Goal: Contribute content: Add original content to the website for others to see

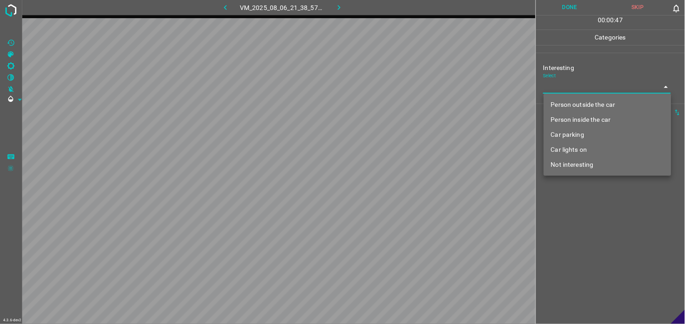
click at [584, 83] on body "4.3.6-dev2 VM_2025_08_06_21_38_57_536_00.gif Done Skip 0 00 : 00 : 47 Categorie…" at bounding box center [342, 162] width 685 height 324
click at [579, 147] on li "Car lights on" at bounding box center [608, 149] width 128 height 15
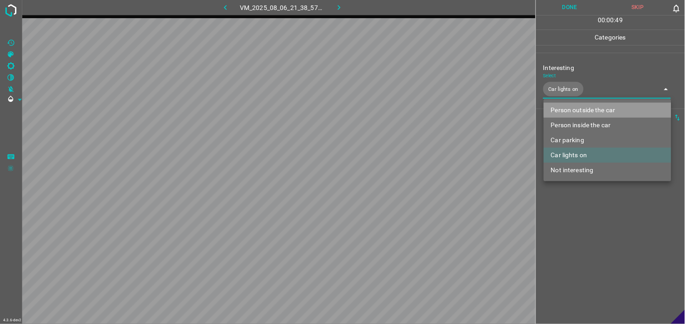
click at [588, 110] on li "Person outside the car" at bounding box center [608, 110] width 128 height 15
type input "Car lights on,Person outside the car"
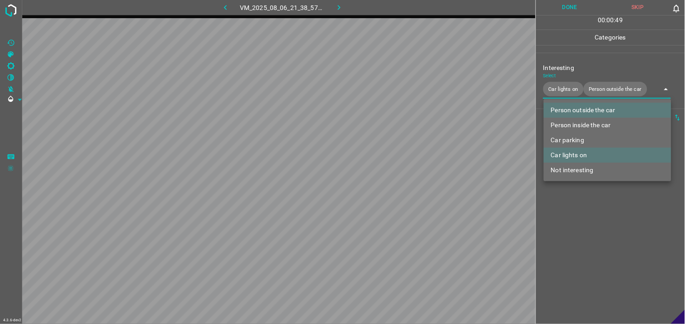
click at [573, 215] on div at bounding box center [342, 162] width 685 height 324
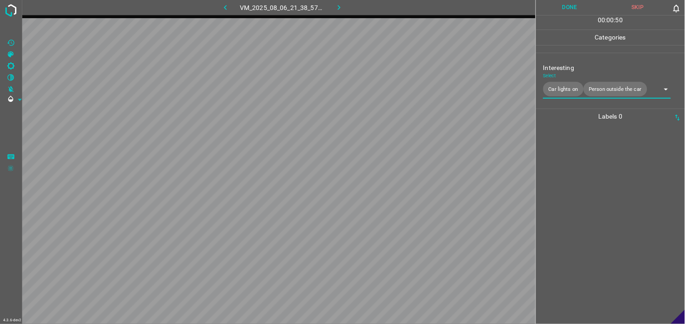
click at [576, 176] on div at bounding box center [611, 224] width 144 height 200
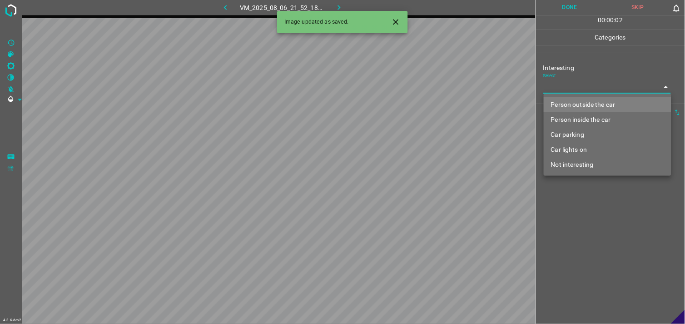
click at [554, 91] on body "4.3.6-dev2 VM_2025_08_06_21_52_18_546_04.gif Done Skip 0 00 : 00 : 02 Categorie…" at bounding box center [342, 162] width 685 height 324
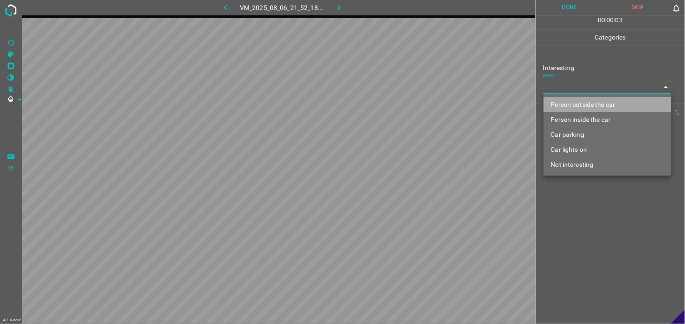
click at [565, 105] on li "Person outside the car" at bounding box center [608, 104] width 128 height 15
type input "Person outside the car"
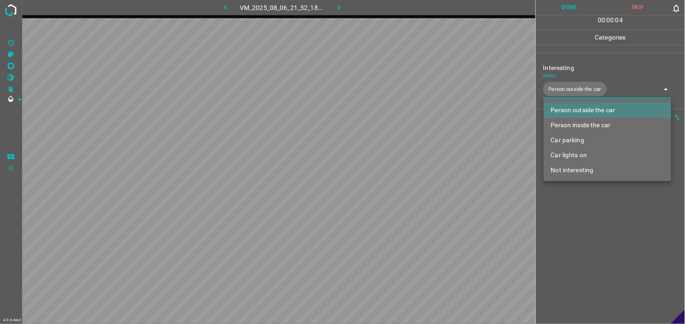
click at [563, 243] on div at bounding box center [342, 162] width 685 height 324
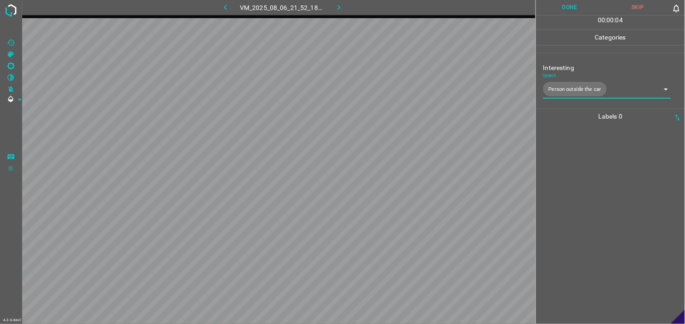
click at [566, 204] on div at bounding box center [611, 224] width 144 height 200
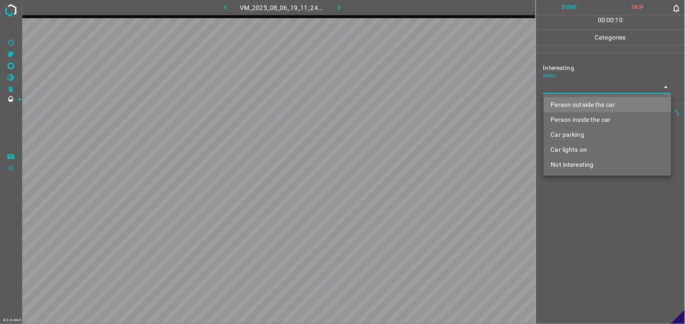
click at [585, 93] on body "4.3.6-dev2 VM_2025_08_06_19_11_24_728_05.gif Done Skip 0 00 : 00 : 10 Categorie…" at bounding box center [342, 162] width 685 height 324
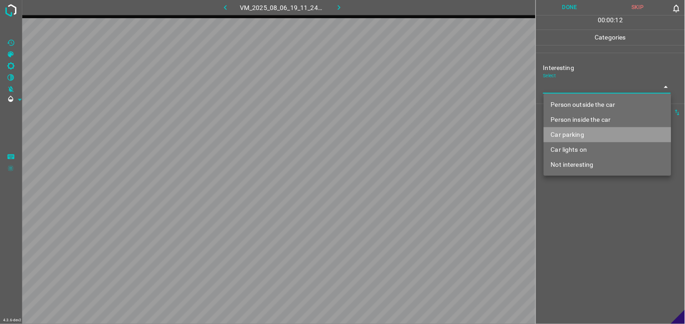
click at [583, 134] on li "Car parking" at bounding box center [608, 134] width 128 height 15
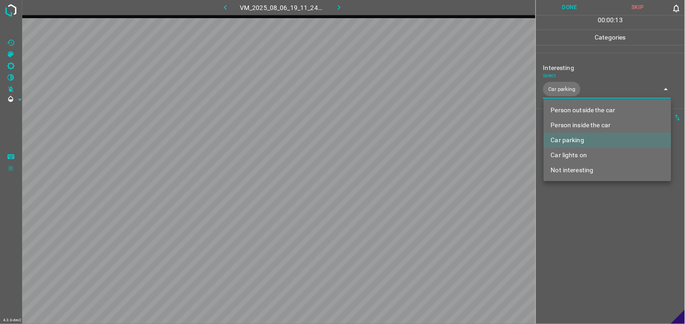
click at [584, 212] on div at bounding box center [342, 162] width 685 height 324
click at [595, 93] on body "4.3.6-dev2 VM_2025_08_06_19_11_24_728_05.gif Done Skip 0 00 : 00 : 15 Categorie…" at bounding box center [342, 162] width 685 height 324
click at [599, 120] on li "Person inside the car" at bounding box center [608, 125] width 128 height 15
type input "Car parking,Person inside the car"
click at [591, 258] on div at bounding box center [342, 162] width 685 height 324
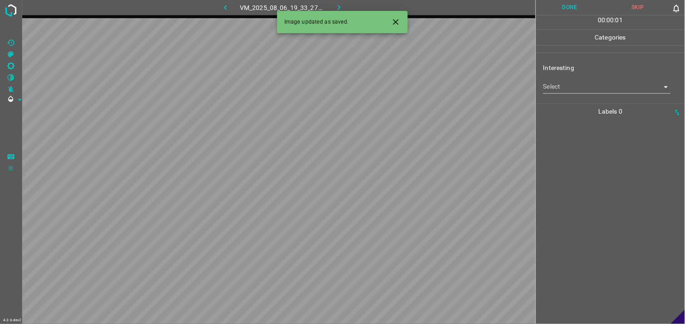
click at [597, 88] on body "4.3.6-dev2 VM_2025_08_06_19_33_27_104_00.gif Done Skip 0 00 : 00 : 01 Categorie…" at bounding box center [342, 162] width 685 height 324
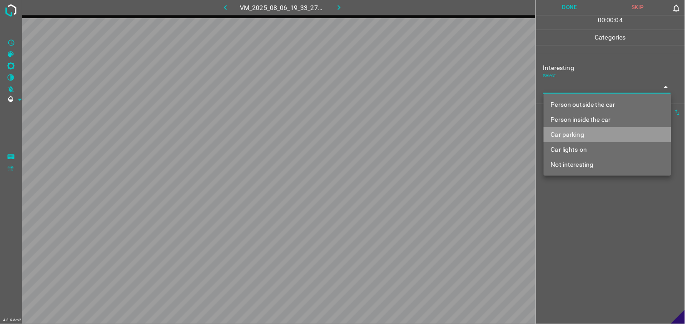
click at [584, 136] on li "Car parking" at bounding box center [608, 134] width 128 height 15
type input "Car parking"
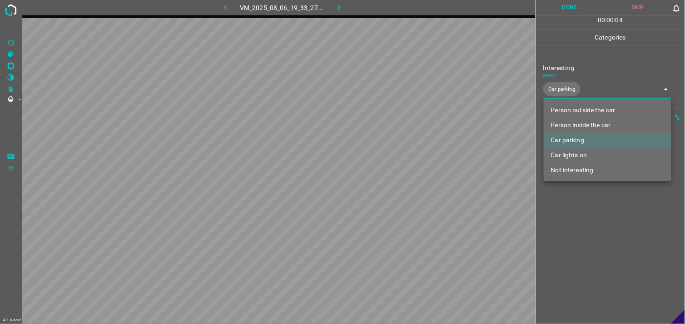
click at [585, 233] on div at bounding box center [342, 162] width 685 height 324
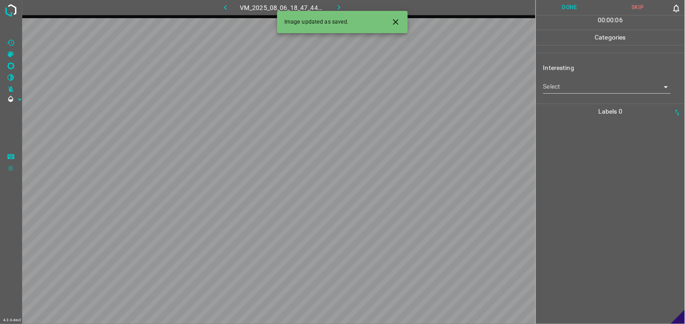
click at [585, 82] on body "4.3.6-dev2 VM_2025_08_06_18_47_44_645_03.gif Done Skip 0 00 : 00 : 06 Categorie…" at bounding box center [342, 162] width 685 height 324
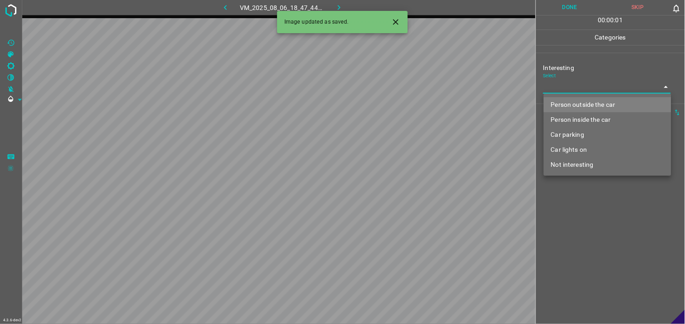
click at [584, 132] on li "Car parking" at bounding box center [608, 134] width 128 height 15
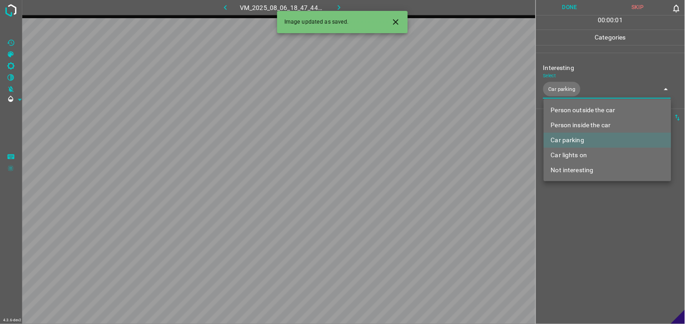
click at [587, 121] on li "Person inside the car" at bounding box center [608, 125] width 128 height 15
type input "Car parking,Person inside the car"
click at [592, 219] on div at bounding box center [342, 162] width 685 height 324
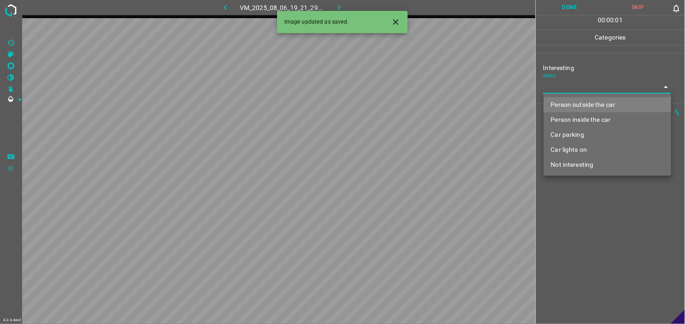
click at [591, 89] on body "4.3.6-dev2 VM_2025_08_06_19_21_29_919_00.gif Done Skip 0 00 : 00 : 01 Categorie…" at bounding box center [342, 162] width 685 height 324
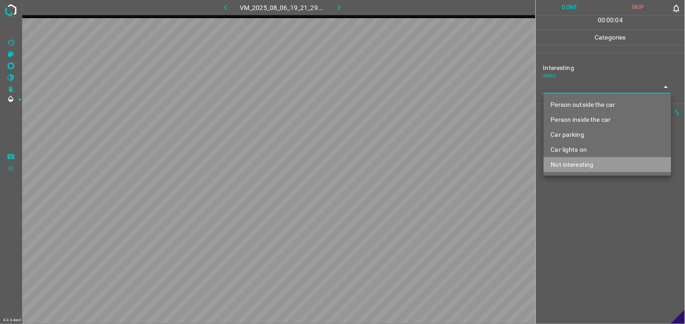
click at [579, 169] on li "Not interesting" at bounding box center [608, 164] width 128 height 15
type input "Not interesting"
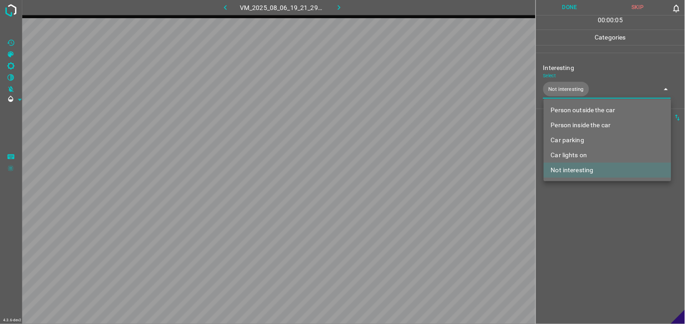
click at [589, 227] on div at bounding box center [342, 162] width 685 height 324
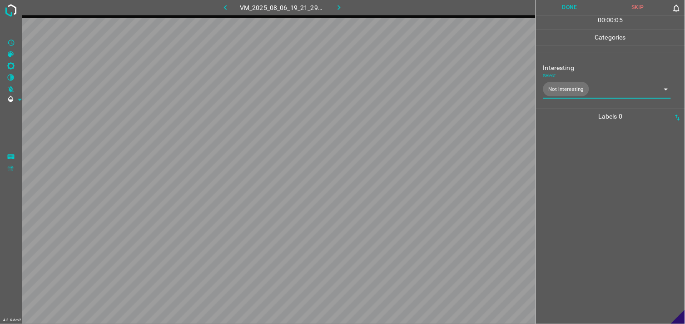
click at [583, 193] on div at bounding box center [611, 224] width 144 height 200
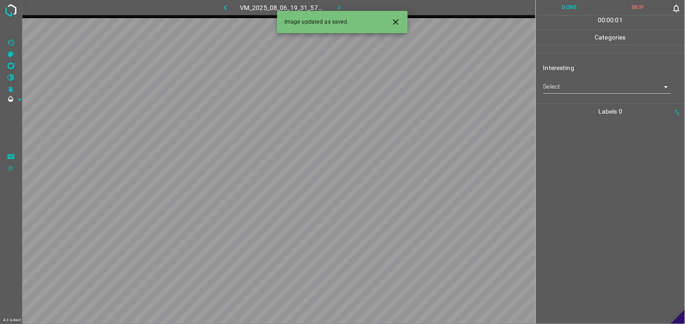
click at [591, 90] on body "4.3.6-dev2 VM_2025_08_06_19_31_57_698_03.gif Done Skip 0 00 : 00 : 01 Categorie…" at bounding box center [342, 162] width 685 height 324
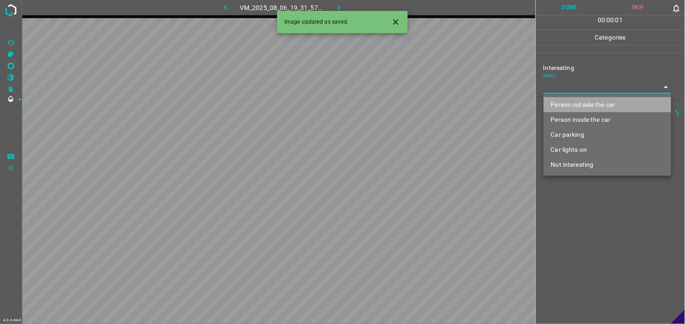
click at [593, 108] on li "Person outside the car" at bounding box center [608, 104] width 128 height 15
type input "Person outside the car"
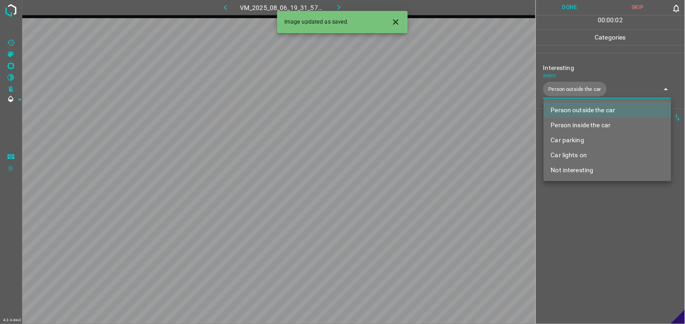
click at [598, 249] on div at bounding box center [342, 162] width 685 height 324
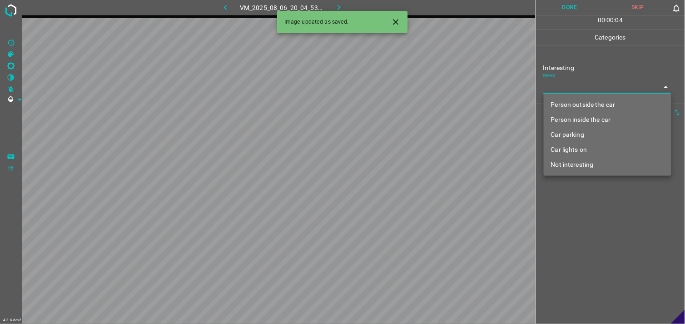
click at [597, 84] on body "4.3.6-dev2 VM_2025_08_06_20_04_53_219_03.gif Done Skip 0 00 : 00 : 04 Categorie…" at bounding box center [342, 162] width 685 height 324
click at [583, 150] on li "Car lights on" at bounding box center [608, 149] width 128 height 15
type input "Car lights on"
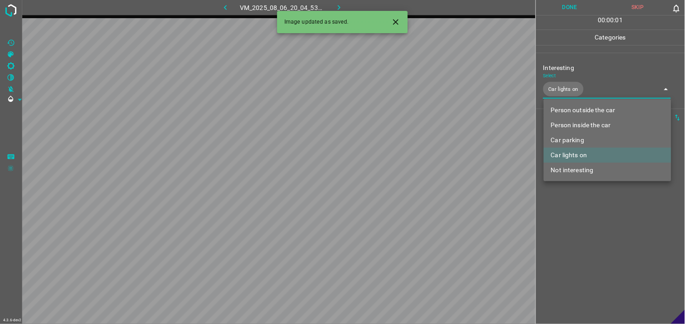
click at [587, 212] on div at bounding box center [342, 162] width 685 height 324
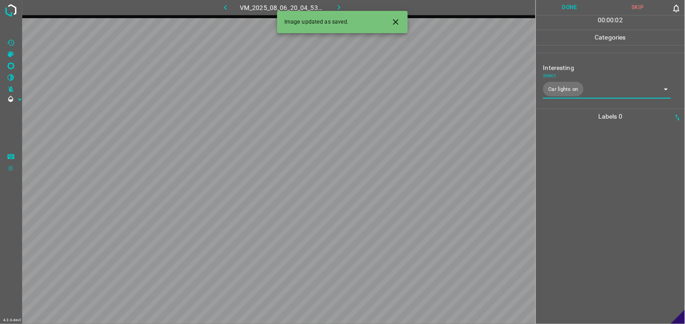
click at [579, 187] on div at bounding box center [611, 224] width 144 height 200
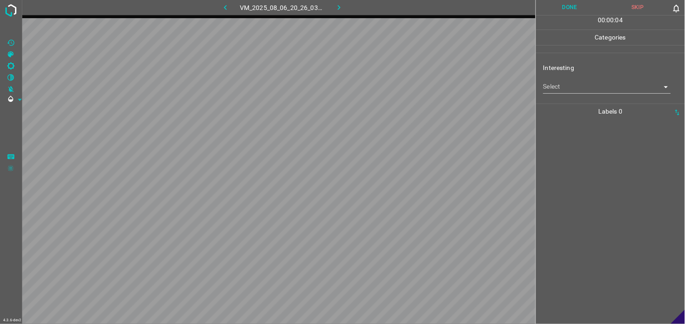
click at [584, 84] on body "4.3.6-dev2 VM_2025_08_06_20_26_03_905_06.gif Done Skip 0 00 : 00 : 04 Categorie…" at bounding box center [342, 162] width 685 height 324
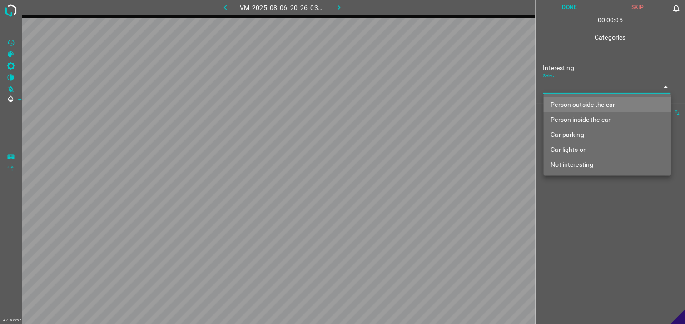
click at [593, 104] on li "Person outside the car" at bounding box center [608, 104] width 128 height 15
type input "Person outside the car"
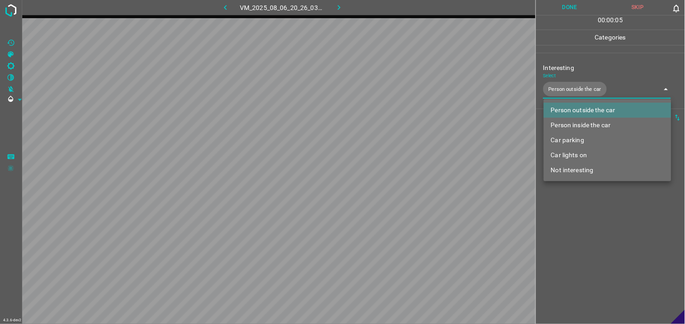
click at [602, 226] on div at bounding box center [342, 162] width 685 height 324
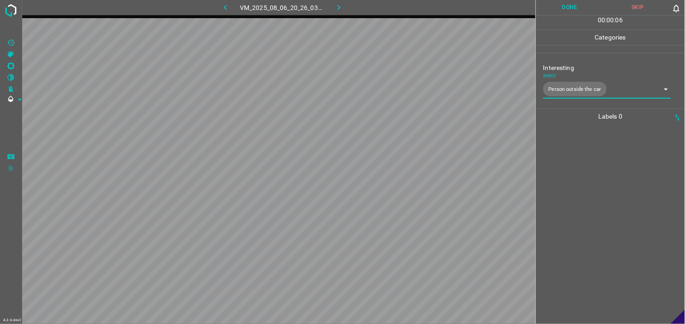
click at [602, 200] on div at bounding box center [611, 224] width 144 height 200
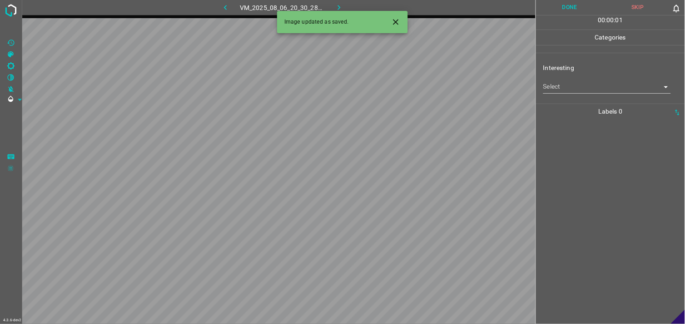
click at [598, 89] on body "4.3.6-dev2 VM_2025_08_06_20_30_28_096_02.gif Done Skip 0 00 : 00 : 01 Categorie…" at bounding box center [342, 162] width 685 height 324
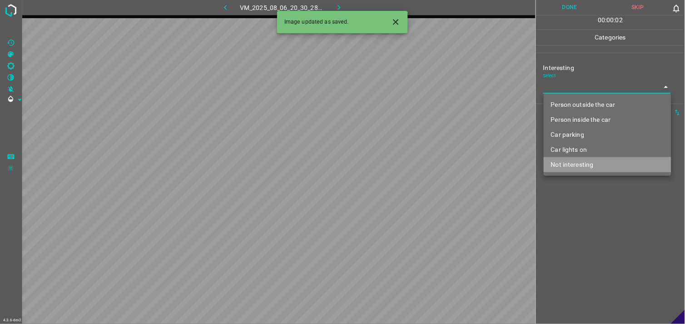
click at [594, 164] on li "Not interesting" at bounding box center [608, 164] width 128 height 15
type input "Not interesting"
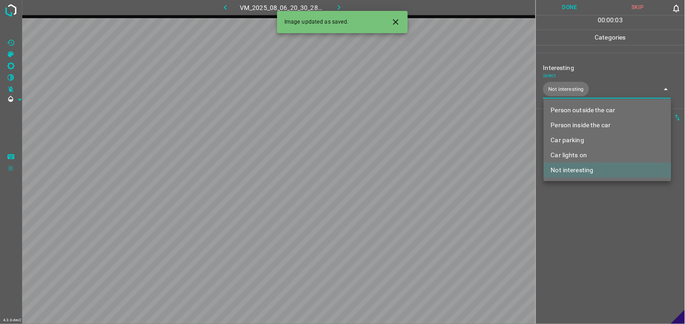
click at [591, 203] on div at bounding box center [342, 162] width 685 height 324
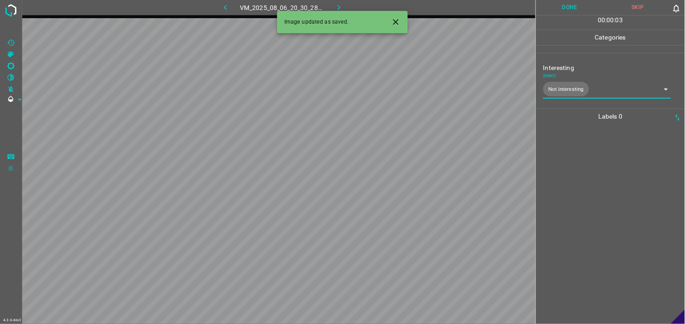
click at [581, 172] on div at bounding box center [611, 224] width 144 height 200
click at [578, 83] on body "4.3.6-dev2 VM_2025_08_06_20_30_28_096_01.gif Done Skip 0 00 : 00 : 05 Categorie…" at bounding box center [342, 162] width 685 height 324
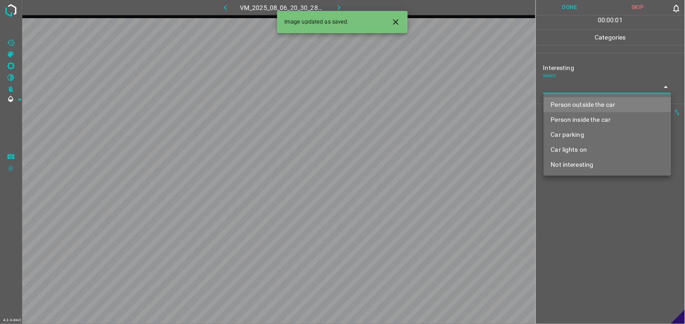
click at [579, 105] on li "Person outside the car" at bounding box center [608, 104] width 128 height 15
type input "Person outside the car"
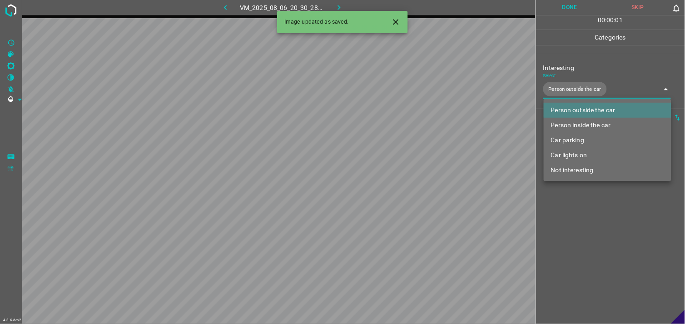
click at [570, 219] on div at bounding box center [342, 162] width 685 height 324
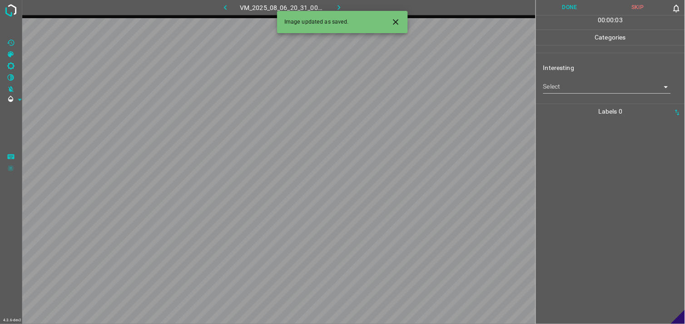
click at [575, 82] on body "4.3.6-dev2 VM_2025_08_06_20_31_00_104_03.gif Done Skip 0 00 : 00 : 03 Categorie…" at bounding box center [342, 162] width 685 height 324
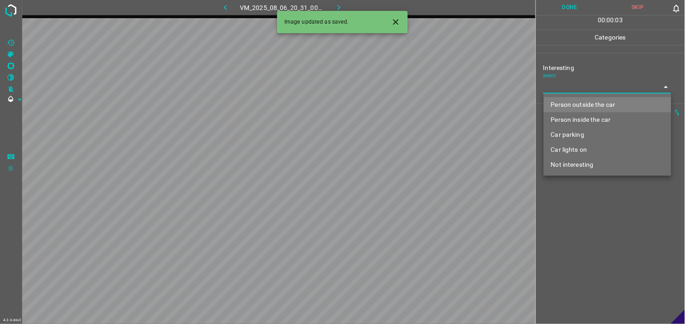
click at [578, 110] on li "Person outside the car" at bounding box center [608, 104] width 128 height 15
type input "Person outside the car"
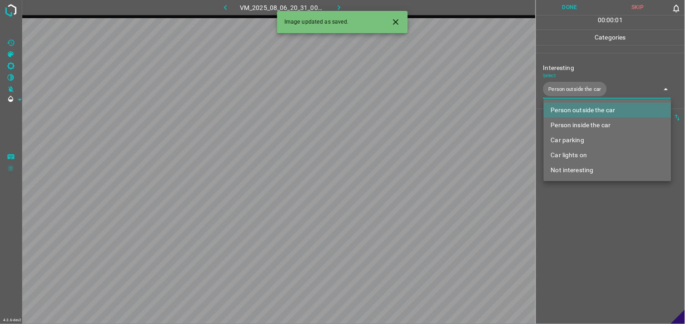
click at [593, 194] on div at bounding box center [342, 162] width 685 height 324
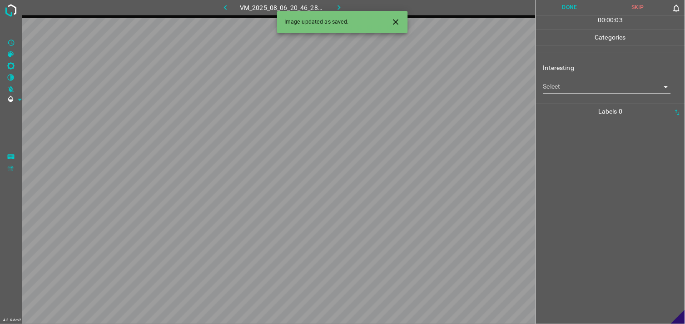
click at [575, 93] on body "4.3.6-dev2 VM_2025_08_06_20_46_28_548_00.gif Done Skip 0 00 : 00 : 03 Categorie…" at bounding box center [342, 162] width 685 height 324
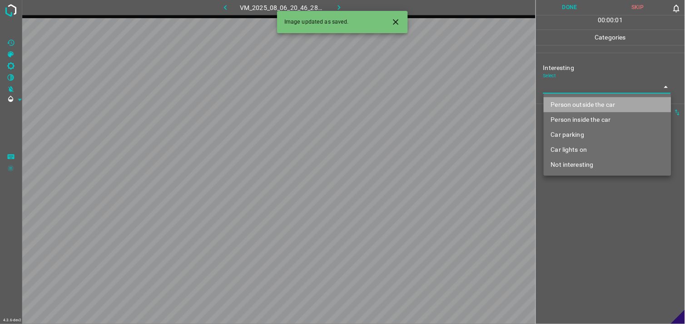
click at [582, 108] on li "Person outside the car" at bounding box center [608, 104] width 128 height 15
type input "Person outside the car"
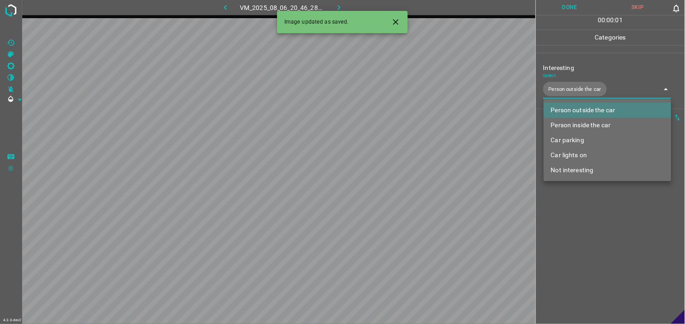
click at [578, 205] on div at bounding box center [342, 162] width 685 height 324
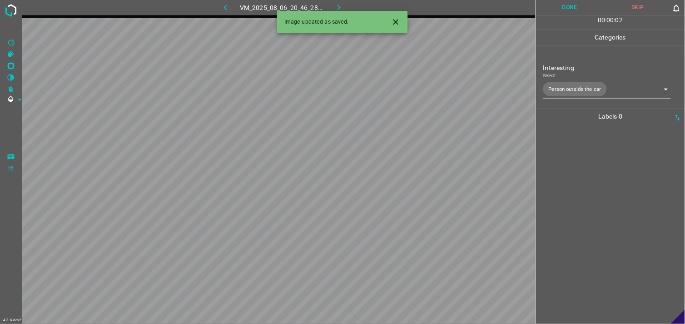
click at [579, 185] on div at bounding box center [611, 224] width 144 height 200
click at [588, 91] on body "4.3.6-dev2 VM_2025_08_06_21_00_36_603_00.gif Done Skip 0 00 : 00 : 01 Categorie…" at bounding box center [342, 162] width 685 height 324
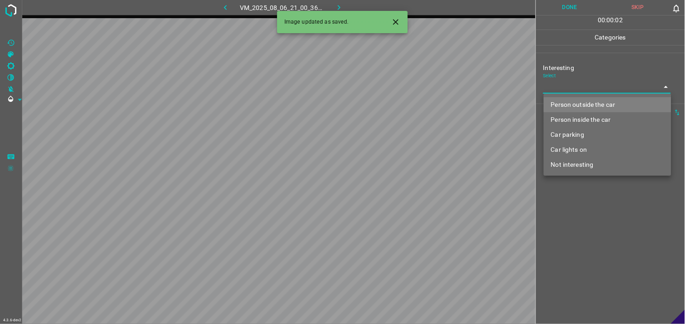
drag, startPoint x: 590, startPoint y: 102, endPoint x: 590, endPoint y: 108, distance: 5.9
click at [591, 102] on li "Person outside the car" at bounding box center [608, 104] width 128 height 15
type input "Person outside the car"
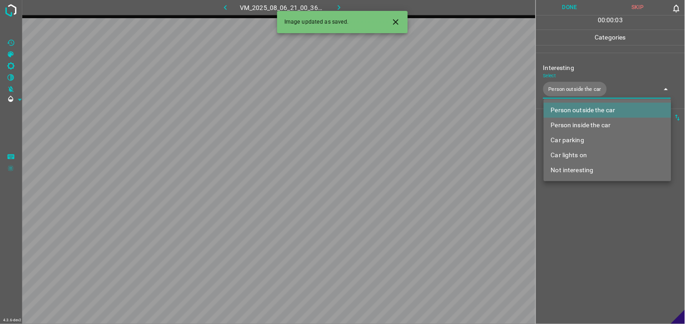
click at [599, 215] on div at bounding box center [342, 162] width 685 height 324
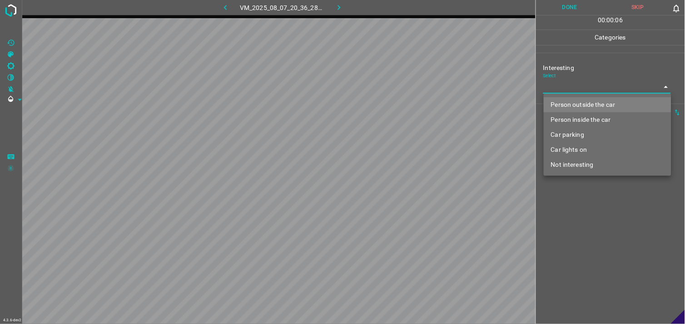
click at [582, 87] on body "4.3.6-dev2 VM_2025_08_07_20_36_28_552_01.gif Done Skip 0 00 : 00 : 06 Categorie…" at bounding box center [342, 162] width 685 height 324
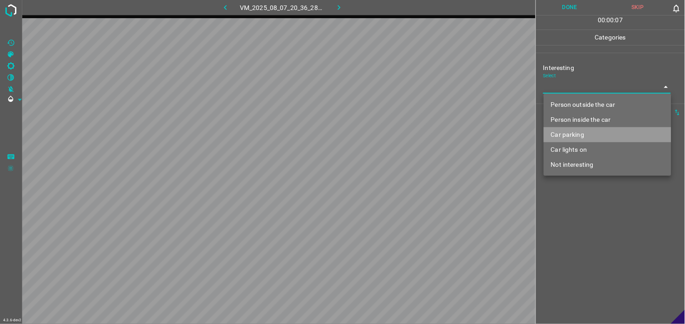
click at [575, 133] on li "Car parking" at bounding box center [608, 134] width 128 height 15
type input "Car parking"
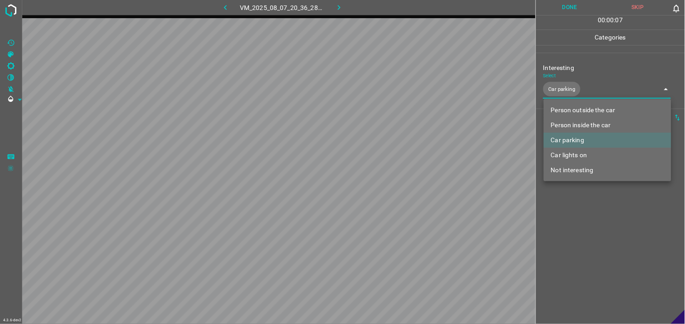
click at [584, 242] on div at bounding box center [342, 162] width 685 height 324
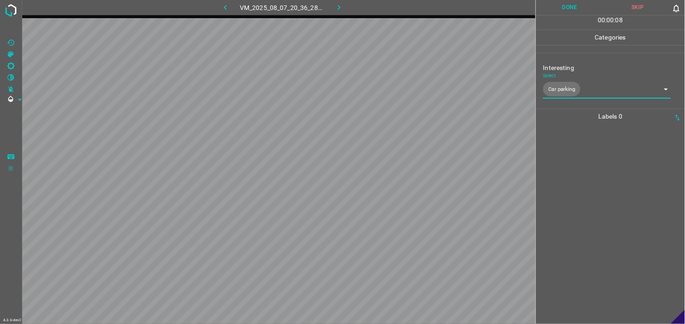
click at [583, 196] on div at bounding box center [611, 224] width 144 height 200
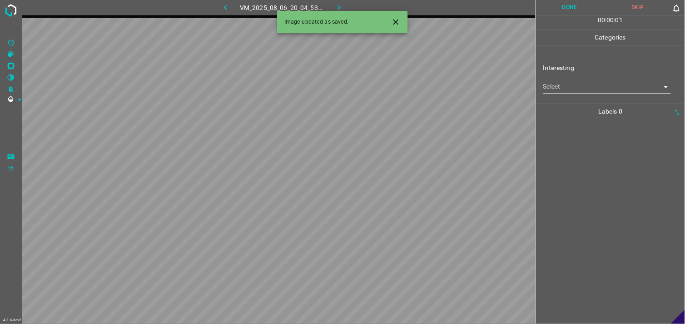
click at [566, 84] on body "4.3.6-dev2 VM_2025_08_06_20_04_53_219_01.gif Done Skip 0 00 : 00 : 01 Categorie…" at bounding box center [342, 162] width 685 height 324
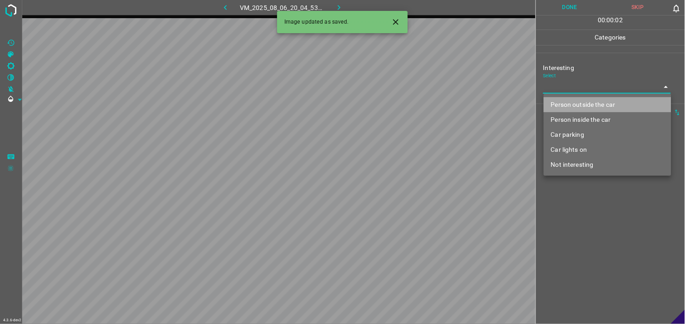
click at [574, 105] on li "Person outside the car" at bounding box center [608, 104] width 128 height 15
type input "Person outside the car"
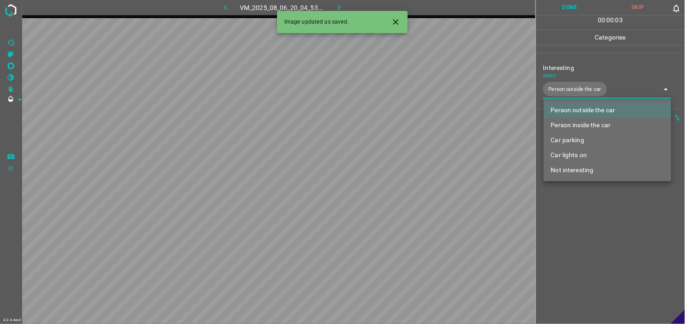
click at [567, 212] on div at bounding box center [342, 162] width 685 height 324
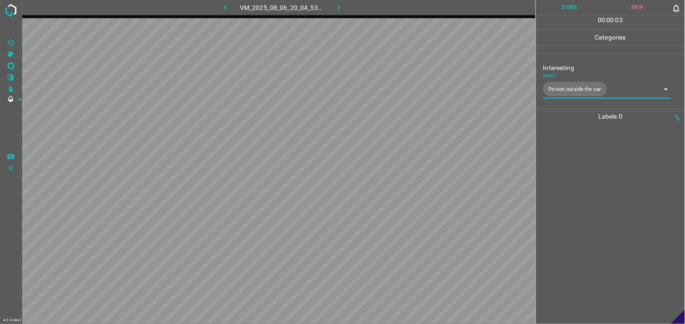
click at [568, 188] on div at bounding box center [611, 224] width 144 height 200
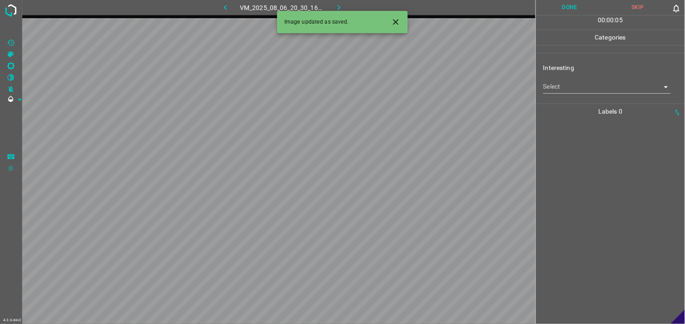
click at [578, 84] on body "4.3.6-dev2 VM_2025_08_06_20_30_16_866_06.gif Done Skip 0 00 : 00 : 05 Categorie…" at bounding box center [342, 162] width 685 height 324
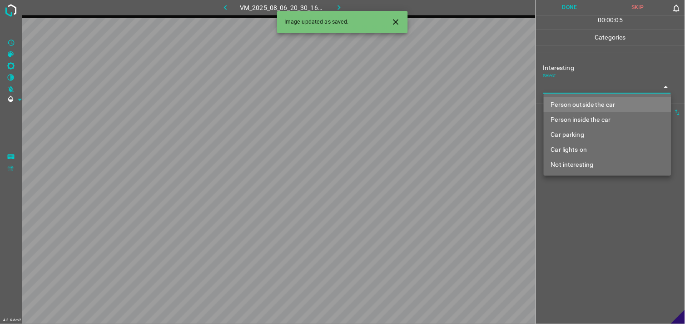
click at [587, 105] on li "Person outside the car" at bounding box center [608, 104] width 128 height 15
type input "Person outside the car"
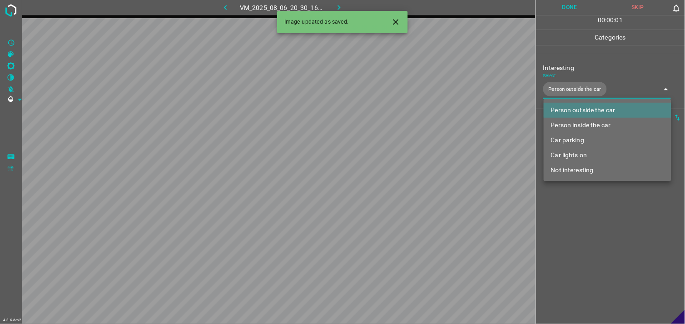
click at [589, 213] on div at bounding box center [342, 162] width 685 height 324
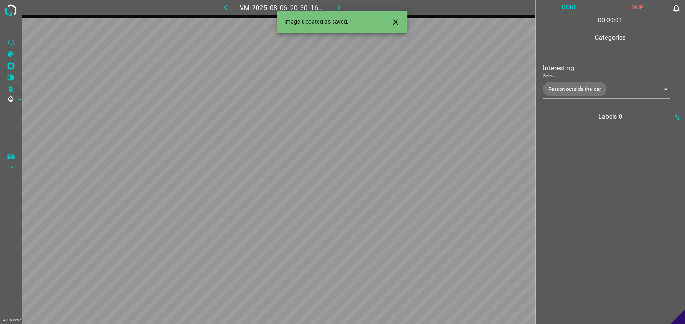
click at [591, 180] on div at bounding box center [611, 224] width 144 height 200
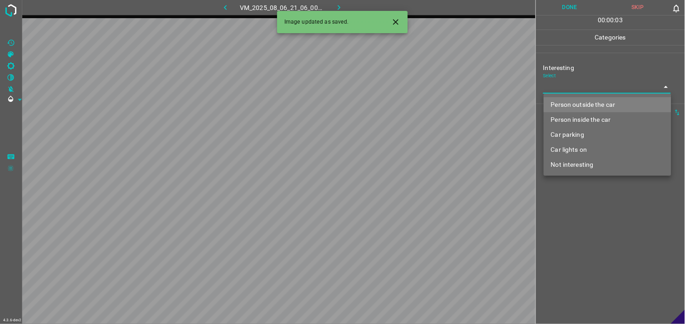
click at [570, 88] on body "4.3.6-dev2 VM_2025_08_06_21_06_00_043_01.gif Done Skip 0 00 : 00 : 03 Categorie…" at bounding box center [342, 162] width 685 height 324
click at [579, 108] on li "Person outside the car" at bounding box center [608, 104] width 128 height 15
type input "Person outside the car"
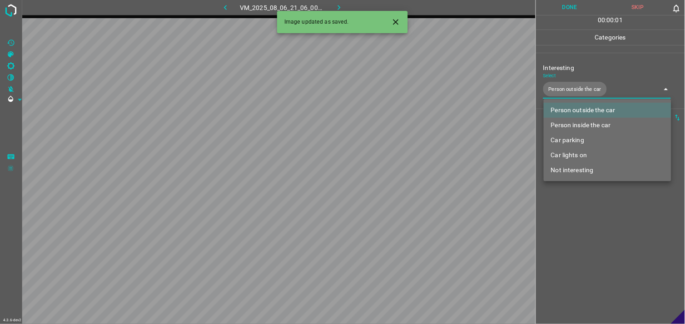
click at [588, 217] on div at bounding box center [342, 162] width 685 height 324
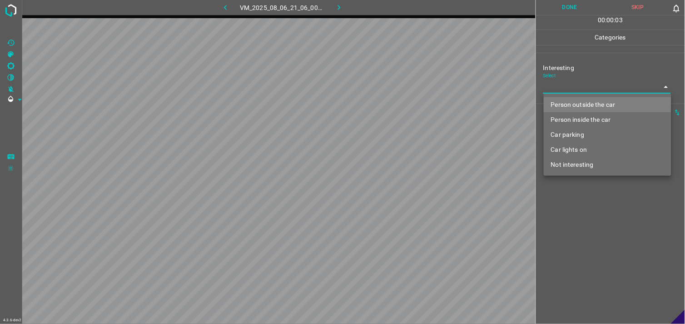
click at [575, 88] on body "4.3.6-dev2 VM_2025_08_06_21_06_00_043_02.gif Done Skip 0 00 : 00 : 03 Categorie…" at bounding box center [342, 162] width 685 height 324
click at [578, 101] on li "Person outside the car" at bounding box center [608, 104] width 128 height 15
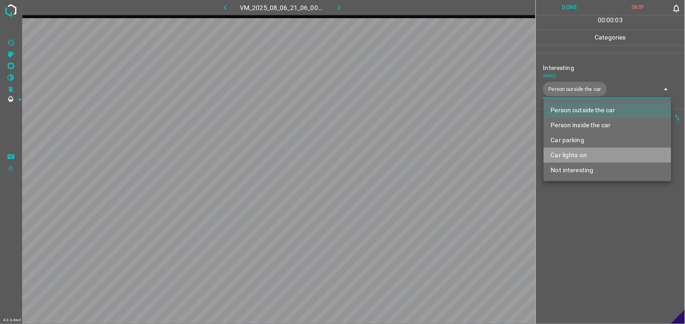
click at [579, 158] on li "Car lights on" at bounding box center [608, 155] width 128 height 15
type input "Person outside the car,Car lights on"
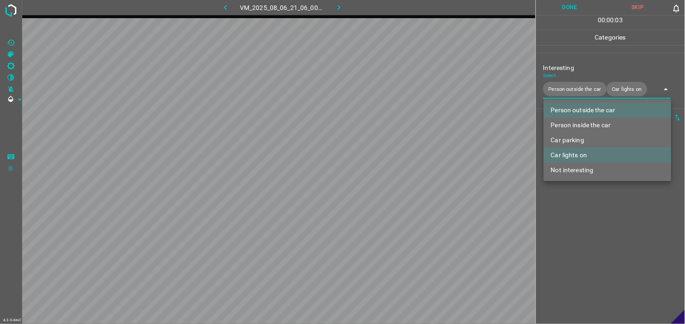
click at [589, 197] on div at bounding box center [342, 162] width 685 height 324
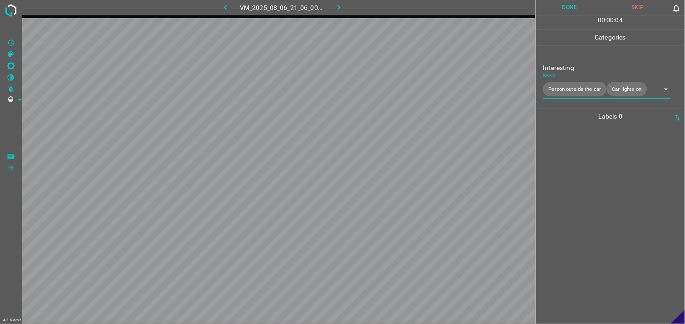
click at [589, 162] on div at bounding box center [611, 224] width 144 height 200
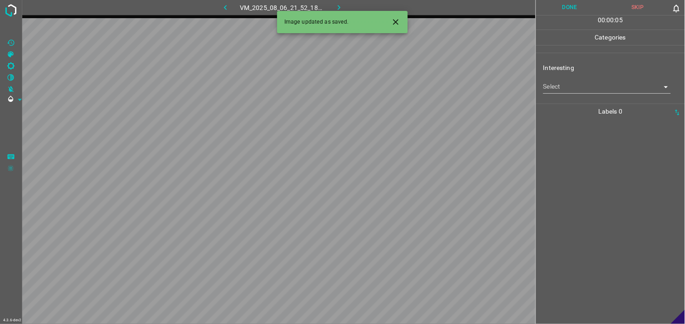
click at [591, 81] on body "4.3.6-dev2 VM_2025_08_06_21_52_18_546_07.gif Done Skip 0 00 : 00 : 05 Categorie…" at bounding box center [342, 162] width 685 height 324
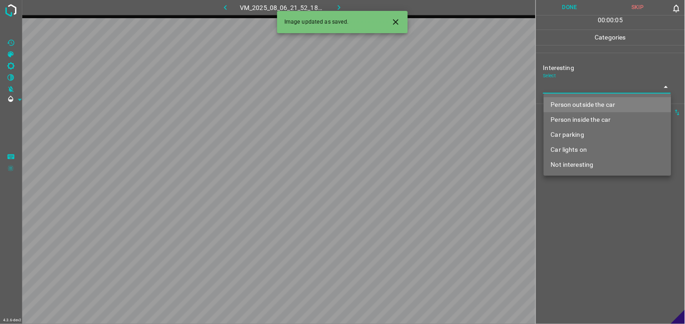
click at [597, 106] on li "Person outside the car" at bounding box center [608, 104] width 128 height 15
type input "Person outside the car"
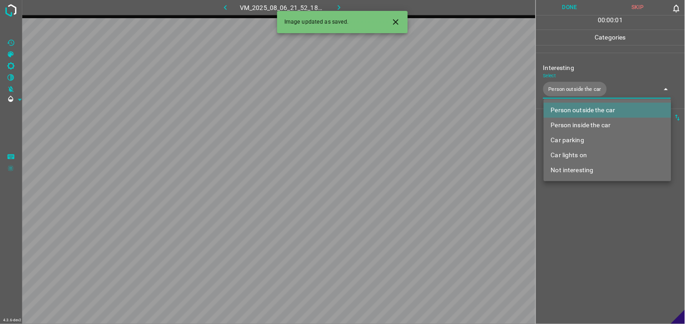
click at [597, 212] on div at bounding box center [342, 162] width 685 height 324
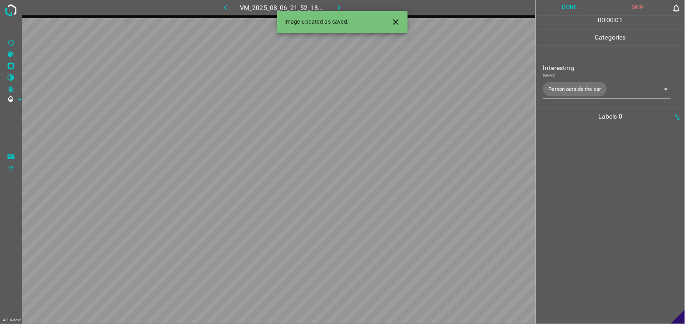
click at [597, 192] on div at bounding box center [611, 224] width 144 height 200
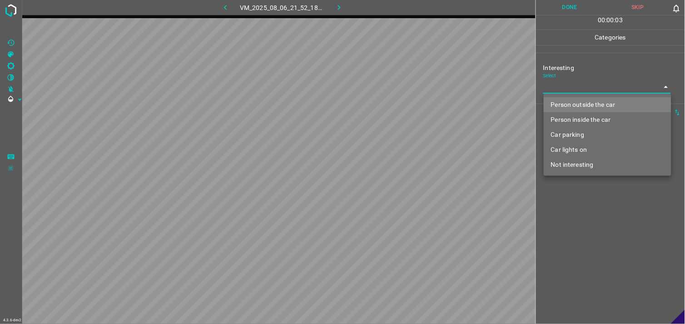
click at [579, 88] on body "4.3.6-dev2 VM_2025_08_06_21_52_18_546_08.gif Done Skip 0 00 : 00 : 03 Categorie…" at bounding box center [342, 162] width 685 height 324
click at [580, 104] on li "Person outside the car" at bounding box center [608, 104] width 128 height 15
type input "Person outside the car"
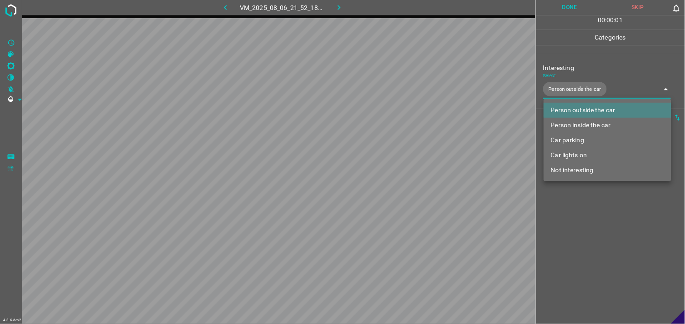
drag, startPoint x: 619, startPoint y: 252, endPoint x: 618, endPoint y: 224, distance: 27.7
click at [620, 252] on div at bounding box center [342, 162] width 685 height 324
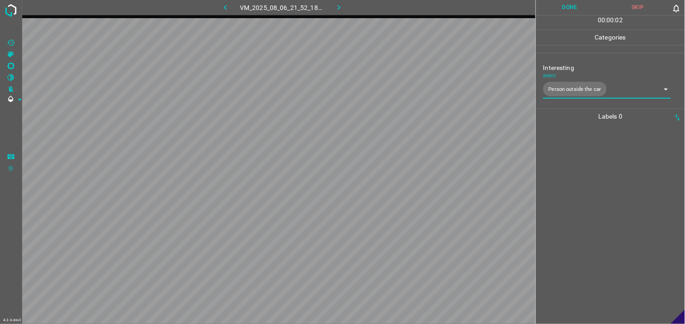
click at [614, 194] on div at bounding box center [611, 224] width 144 height 200
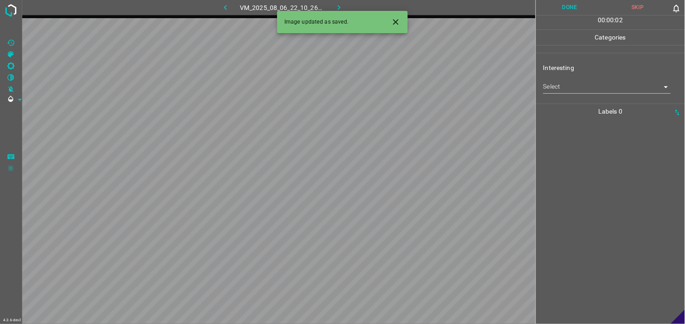
click at [610, 95] on div "Interesting Select ​" at bounding box center [610, 78] width 149 height 43
click at [602, 94] on div "Interesting Select ​" at bounding box center [610, 78] width 149 height 43
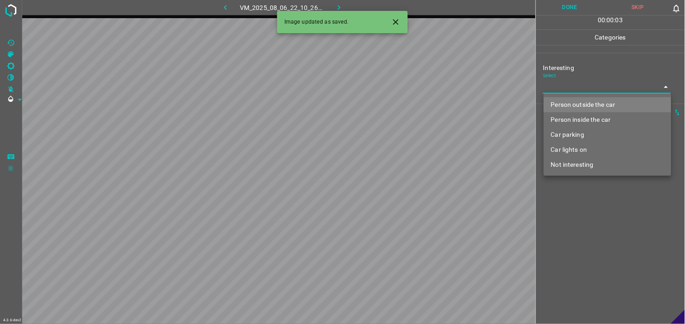
click at [592, 88] on body "4.3.6-dev2 VM_2025_08_06_22_10_26_346_03.gif Done Skip 0 00 : 00 : 03 Categorie…" at bounding box center [342, 162] width 685 height 324
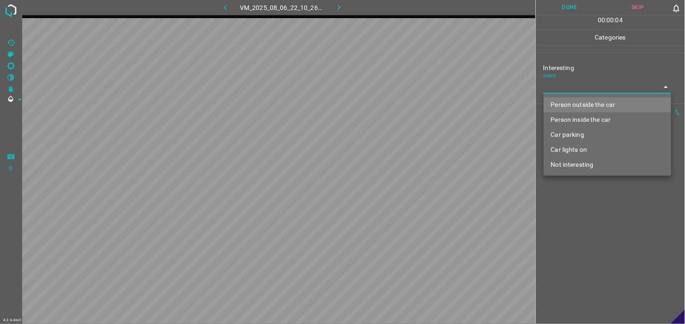
click at [594, 102] on li "Person outside the car" at bounding box center [608, 104] width 128 height 15
type input "Person outside the car"
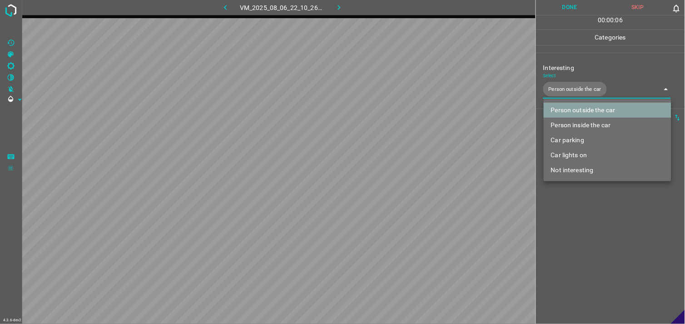
click at [591, 111] on li "Person outside the car" at bounding box center [608, 110] width 128 height 15
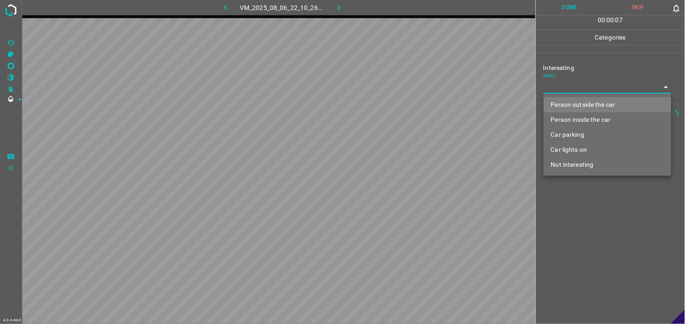
click at [584, 105] on li "Person outside the car" at bounding box center [608, 104] width 128 height 15
type input "Person outside the car"
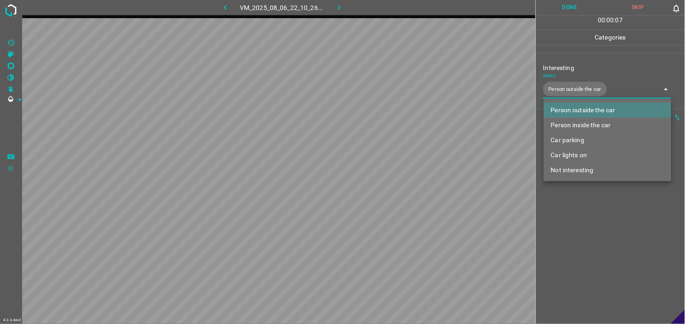
click at [591, 215] on div at bounding box center [342, 162] width 685 height 324
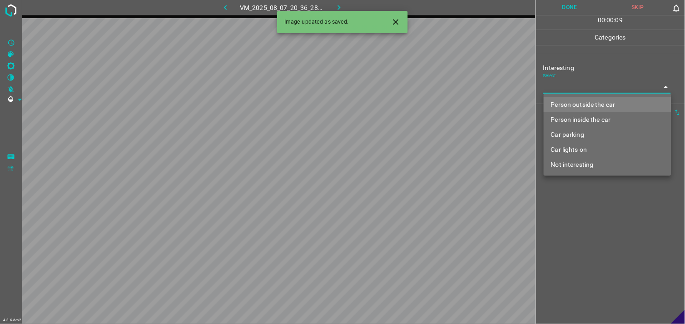
click at [606, 86] on body "4.3.6-dev2 VM_2025_08_07_20_36_28_552_04.gif Done Skip 0 00 : 00 : 09 Categorie…" at bounding box center [342, 162] width 685 height 324
click at [593, 134] on li "Car parking" at bounding box center [608, 134] width 128 height 15
type input "Car parking"
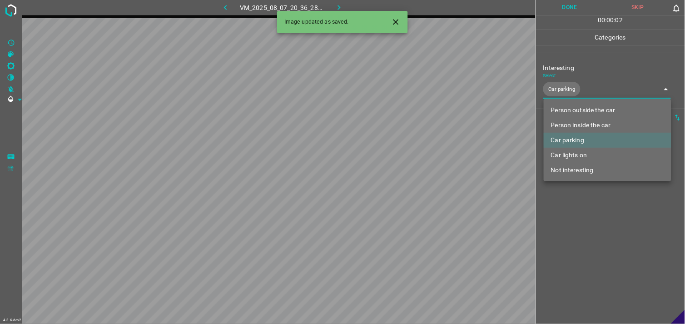
click at [596, 224] on div at bounding box center [342, 162] width 685 height 324
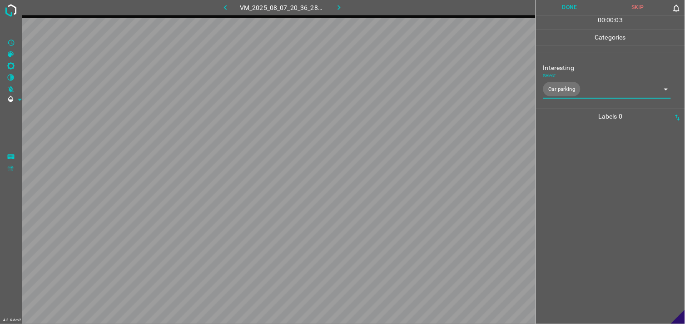
click at [589, 221] on div at bounding box center [611, 224] width 144 height 200
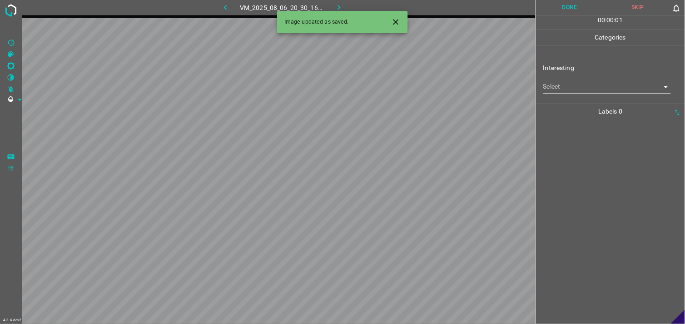
click at [559, 91] on body "4.3.6-dev2 VM_2025_08_06_20_30_16_866_05.gif Done Skip 0 00 : 00 : 01 Categorie…" at bounding box center [342, 162] width 685 height 324
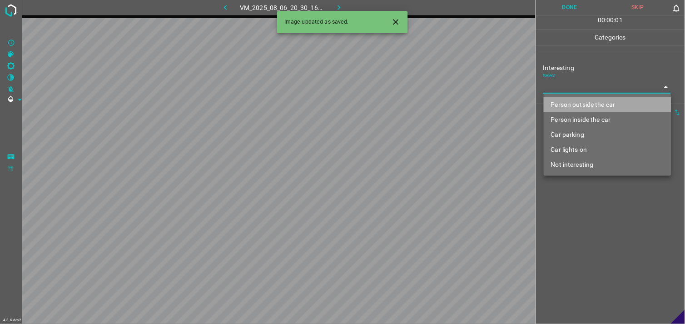
click at [566, 98] on li "Person outside the car" at bounding box center [608, 104] width 128 height 15
type input "Person outside the car"
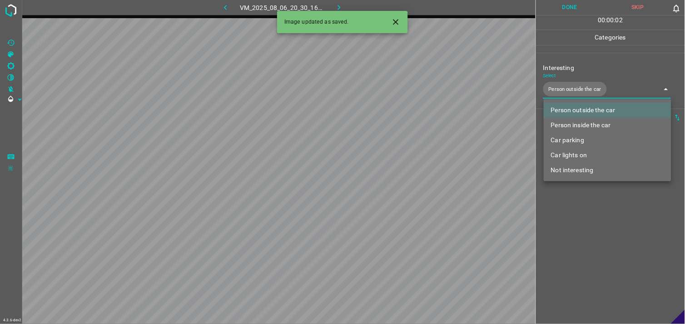
click at [590, 269] on div at bounding box center [342, 162] width 685 height 324
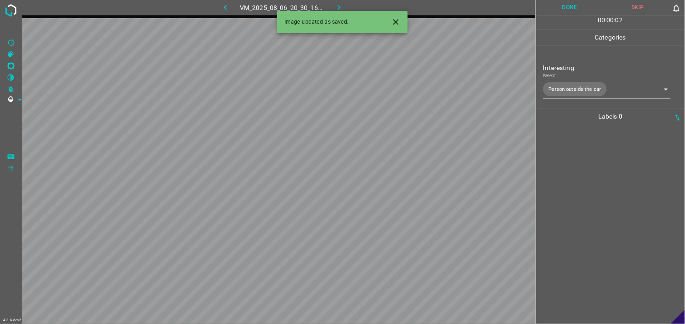
click at [588, 215] on div at bounding box center [611, 224] width 144 height 200
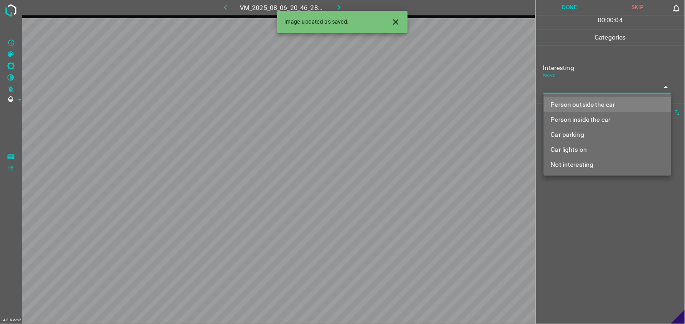
click at [559, 91] on body "4.3.6-dev2 VM_2025_08_06_20_46_28_548_05.gif Done Skip 0 00 : 00 : 04 Categorie…" at bounding box center [342, 162] width 685 height 324
click at [571, 100] on li "Person outside the car" at bounding box center [608, 104] width 128 height 15
type input "Person outside the car"
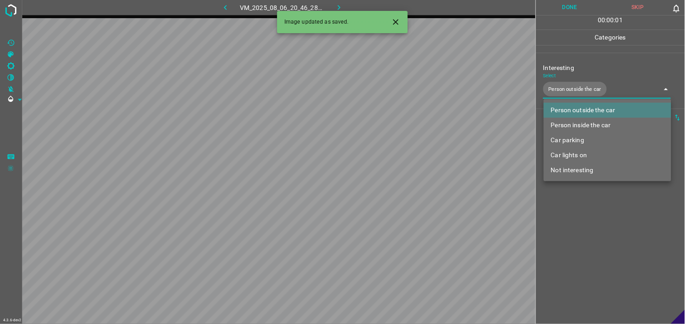
click at [583, 235] on div at bounding box center [342, 162] width 685 height 324
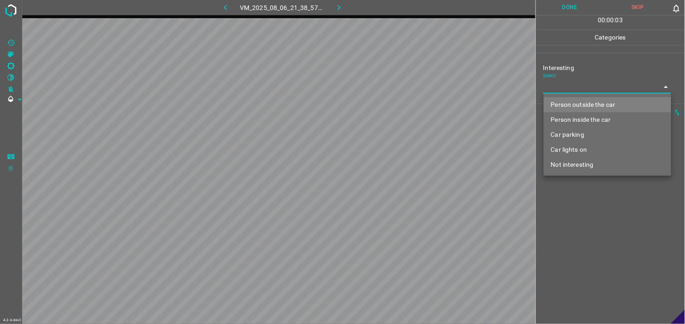
click at [597, 88] on body "4.3.6-dev2 VM_2025_08_06_21_38_57_536_05.gif Done Skip 0 00 : 00 : 03 Categorie…" at bounding box center [342, 162] width 685 height 324
click at [592, 98] on li "Person outside the car" at bounding box center [608, 104] width 128 height 15
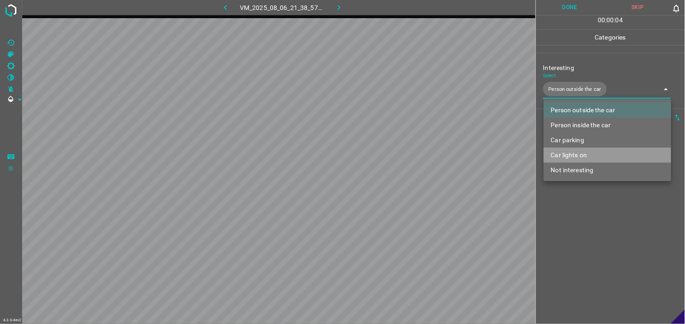
click at [578, 152] on li "Car lights on" at bounding box center [608, 155] width 128 height 15
type input "Person outside the car,Car lights on"
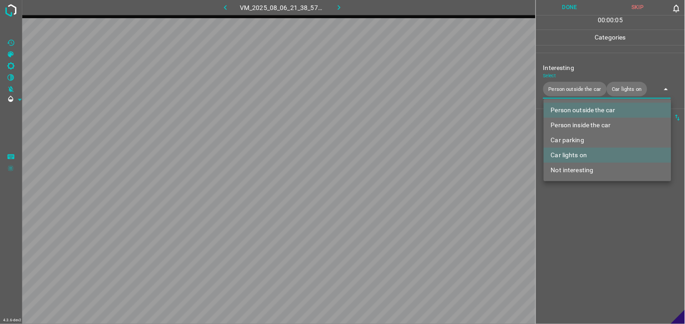
click at [585, 215] on div at bounding box center [342, 162] width 685 height 324
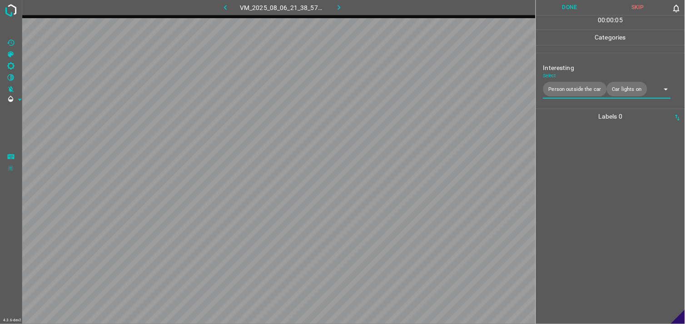
click at [585, 166] on div at bounding box center [611, 224] width 144 height 200
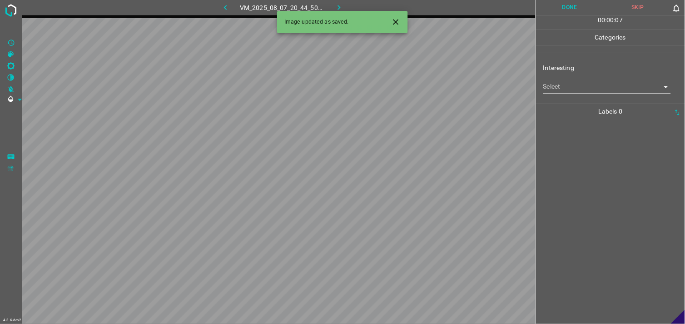
click at [594, 91] on body "4.3.6-dev2 VM_2025_08_07_20_44_50_640_10.gif Done Skip 0 00 : 00 : 07 Categorie…" at bounding box center [342, 162] width 685 height 324
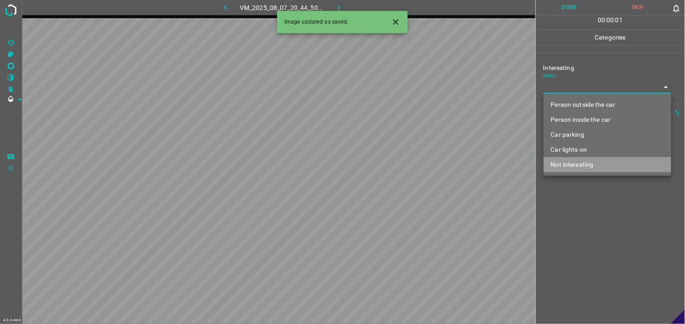
click at [583, 164] on li "Not interesting" at bounding box center [608, 164] width 128 height 15
type input "Not interesting"
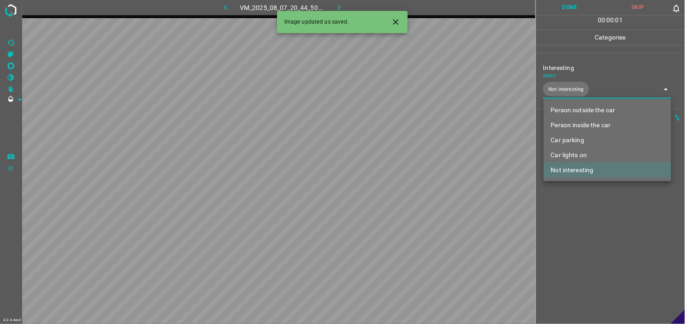
click at [585, 197] on div at bounding box center [342, 162] width 685 height 324
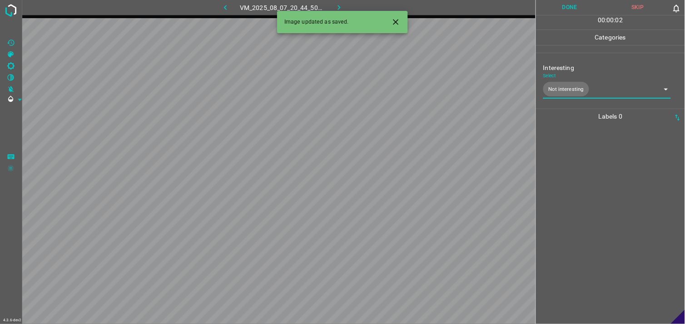
click at [580, 165] on div at bounding box center [611, 224] width 144 height 200
click at [570, 83] on body "4.3.6-dev2 VM_2025_08_04_01_15_35_846_01.gif Done Skip 0 00 : 00 : 01 Categorie…" at bounding box center [342, 162] width 685 height 324
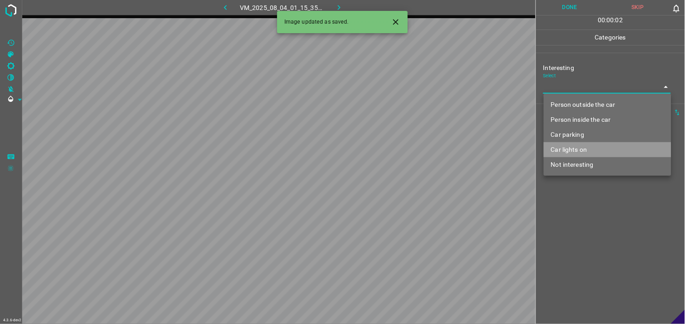
click at [574, 148] on li "Car lights on" at bounding box center [608, 149] width 128 height 15
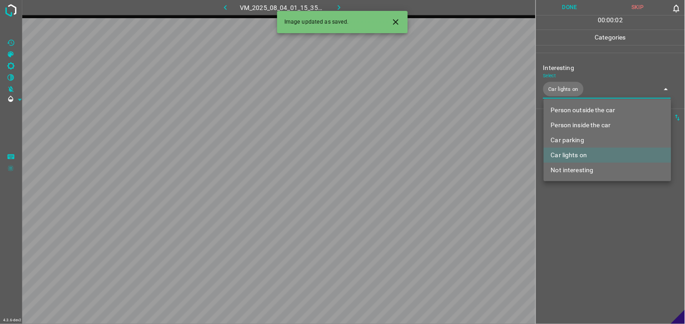
click at [589, 113] on li "Person outside the car" at bounding box center [608, 110] width 128 height 15
type input "Car lights on,Person outside the car"
click at [594, 232] on div at bounding box center [342, 162] width 685 height 324
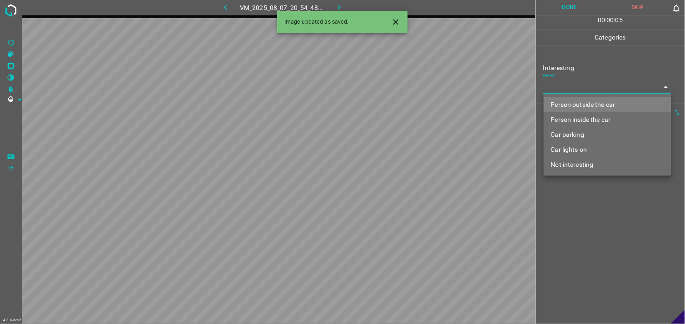
click at [570, 85] on body "4.3.6-dev2 VM_2025_08_07_20_54_48_056_03.gif Done Skip 0 00 : 00 : 05 Categorie…" at bounding box center [342, 162] width 685 height 324
click at [579, 160] on li "Not interesting" at bounding box center [608, 164] width 128 height 15
type input "Not interesting"
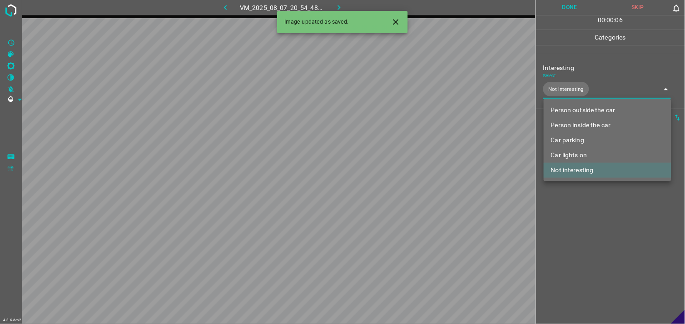
click at [580, 208] on div at bounding box center [342, 162] width 685 height 324
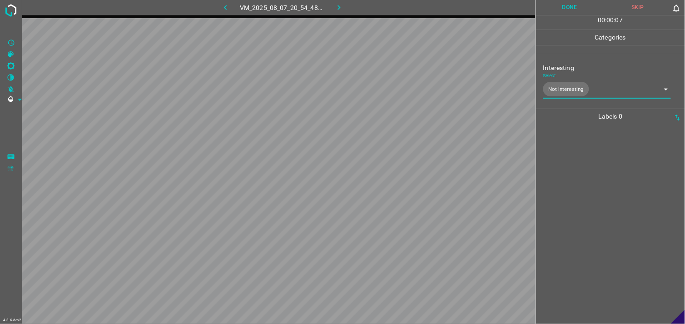
click at [574, 170] on div at bounding box center [611, 224] width 144 height 200
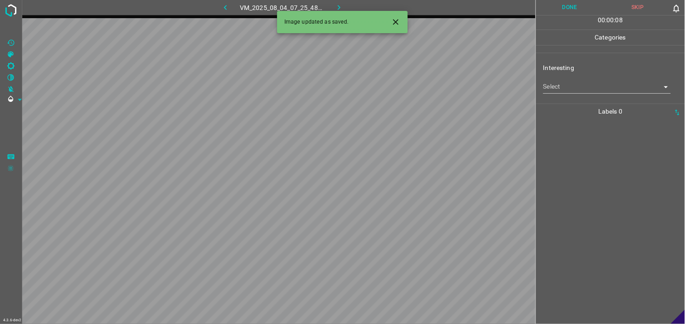
click at [572, 82] on body "4.3.6-dev2 VM_2025_08_04_07_25_48_241_03.gif Done Skip 0 00 : 00 : 08 Categorie…" at bounding box center [342, 162] width 685 height 324
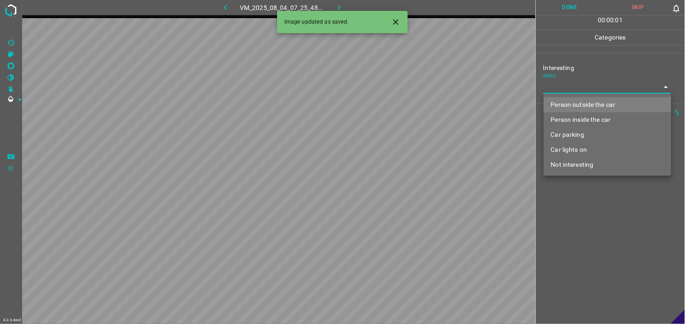
click at [571, 101] on li "Person outside the car" at bounding box center [608, 104] width 128 height 15
type input "Person outside the car"
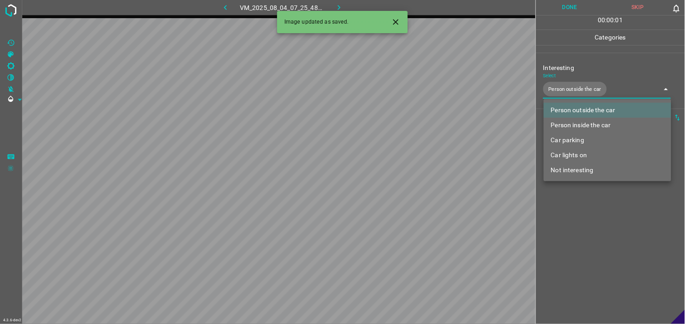
click at [587, 201] on div at bounding box center [342, 162] width 685 height 324
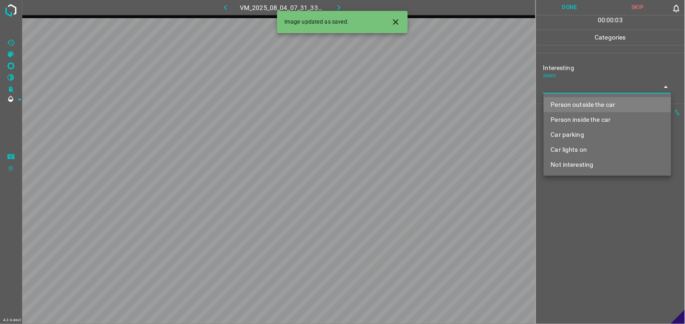
click at [569, 82] on body "4.3.6-dev2 VM_2025_08_04_07_31_33_097_03.gif Done Skip 0 00 : 00 : 03 Categorie…" at bounding box center [342, 162] width 685 height 324
click at [576, 104] on li "Person outside the car" at bounding box center [608, 104] width 128 height 15
type input "Person outside the car"
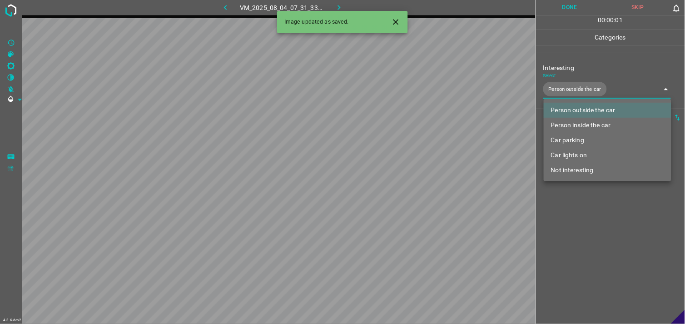
drag, startPoint x: 575, startPoint y: 255, endPoint x: 579, endPoint y: 223, distance: 32.6
click at [576, 252] on div at bounding box center [342, 162] width 685 height 324
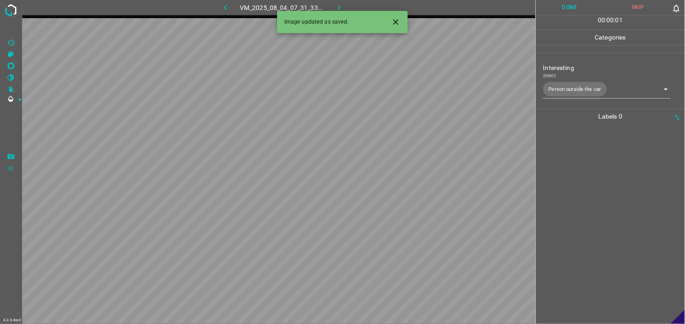
click at [581, 199] on div at bounding box center [611, 224] width 144 height 200
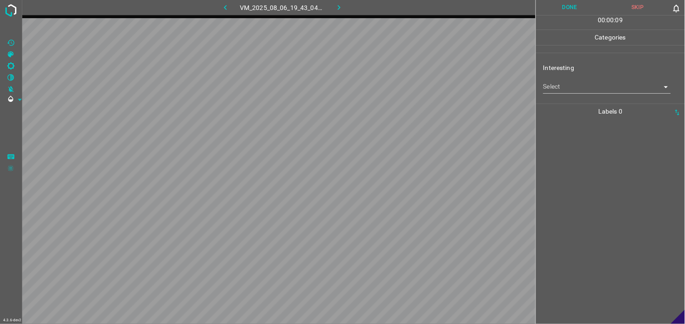
click at [572, 84] on body "4.3.6-dev2 VM_2025_08_06_19_43_04_444_00.gif Done Skip 0 00 : 00 : 09 Categorie…" at bounding box center [342, 162] width 685 height 324
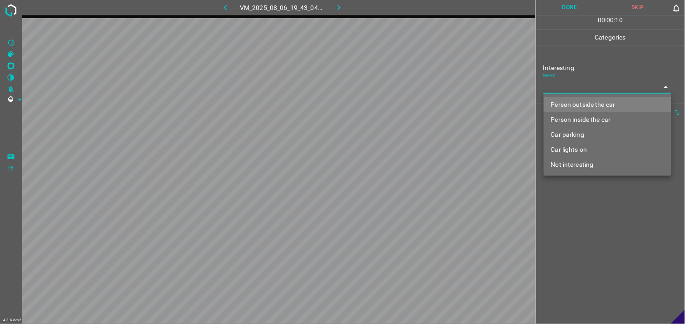
click at [581, 99] on li "Person outside the car" at bounding box center [608, 104] width 128 height 15
type input "Person outside the car"
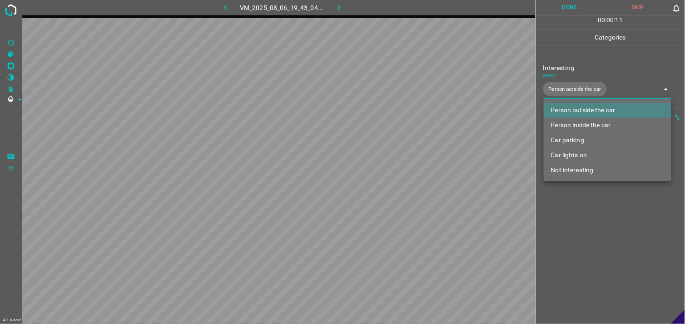
click at [586, 215] on div at bounding box center [342, 162] width 685 height 324
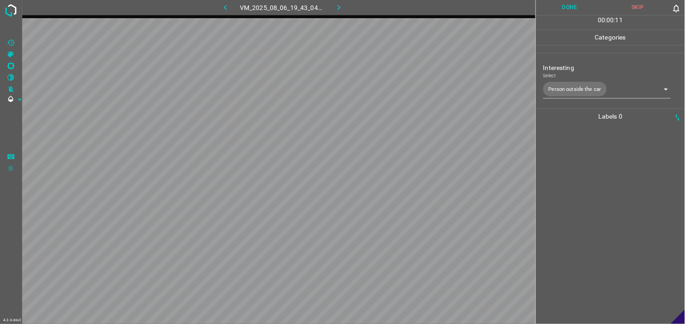
click at [584, 188] on div at bounding box center [611, 224] width 144 height 200
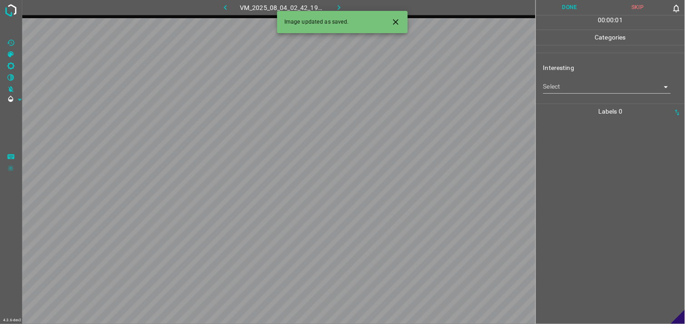
click at [573, 88] on body "4.3.6-dev2 VM_2025_08_04_02_42_19_855_09.gif Done Skip 0 00 : 00 : 01 Categorie…" at bounding box center [342, 162] width 685 height 324
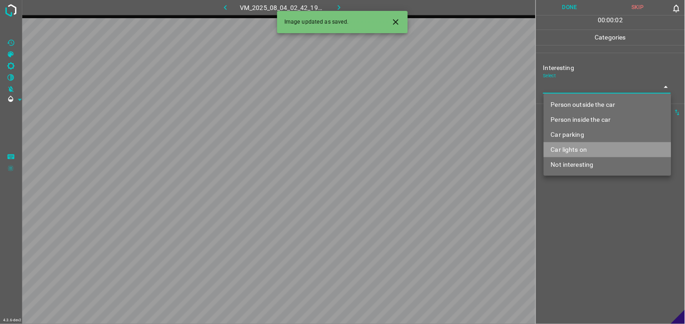
click at [581, 155] on li "Car lights on" at bounding box center [608, 149] width 128 height 15
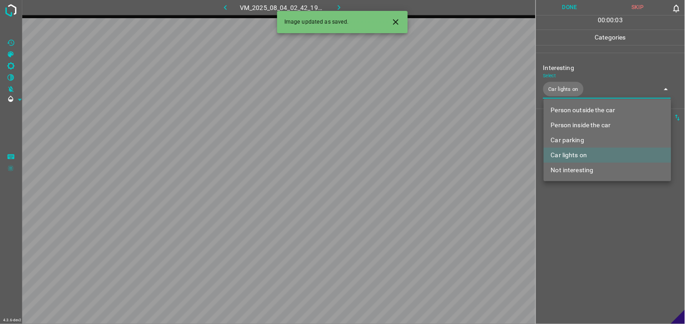
click at [581, 173] on li "Not interesting" at bounding box center [608, 170] width 128 height 15
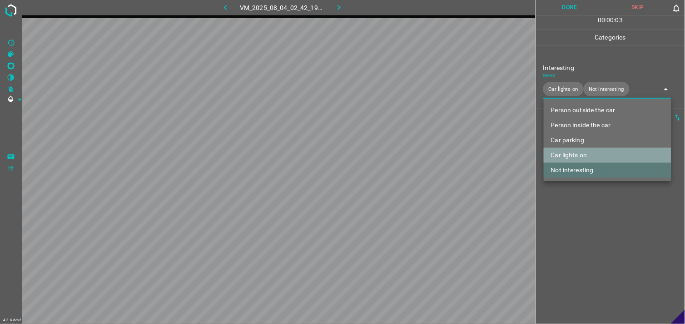
click at [578, 156] on li "Car lights on" at bounding box center [608, 155] width 128 height 15
type input "Not interesting"
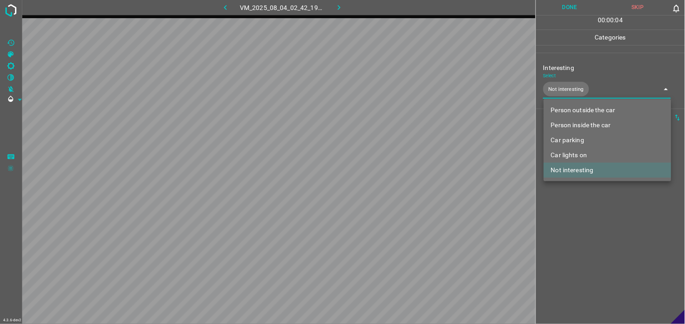
click at [578, 206] on div at bounding box center [342, 162] width 685 height 324
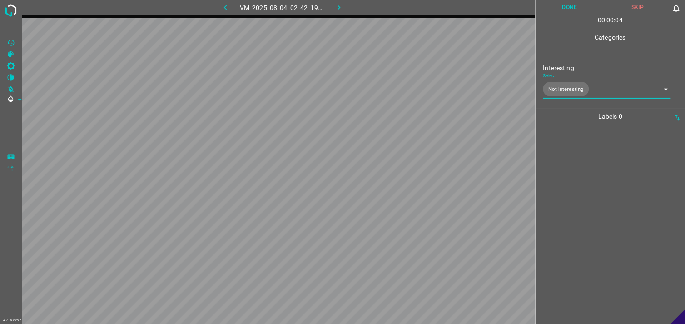
click at [573, 160] on div at bounding box center [611, 224] width 144 height 200
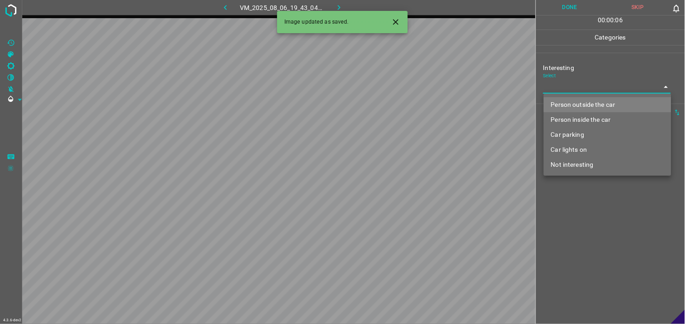
click at [578, 90] on body "4.3.6-dev2 VM_2025_08_06_19_43_04_444_04.gif Done Skip 0 00 : 00 : 06 Categorie…" at bounding box center [342, 162] width 685 height 324
click at [583, 107] on li "Person outside the car" at bounding box center [608, 104] width 128 height 15
type input "Person outside the car"
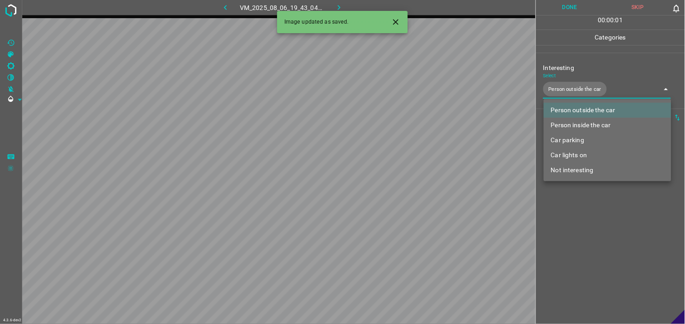
click at [578, 202] on div at bounding box center [342, 162] width 685 height 324
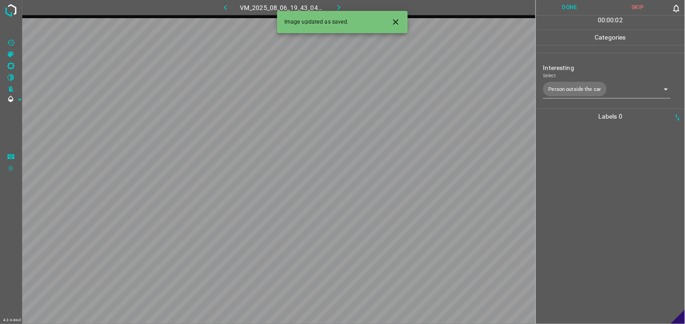
click at [576, 173] on div at bounding box center [611, 224] width 144 height 200
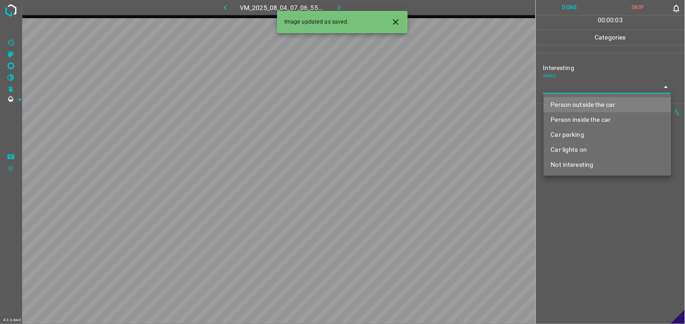
click at [588, 90] on body "4.3.6-dev2 VM_2025_08_04_07_06_55_932_05.gif Done Skip 0 00 : 00 : 03 Categorie…" at bounding box center [342, 162] width 685 height 324
click at [589, 162] on li "Not interesting" at bounding box center [608, 164] width 128 height 15
type input "Not interesting"
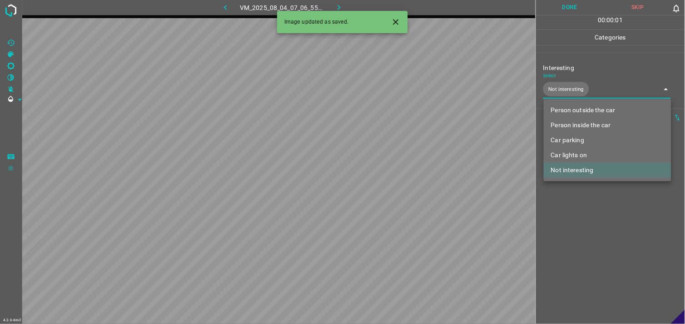
click at [585, 207] on div at bounding box center [342, 162] width 685 height 324
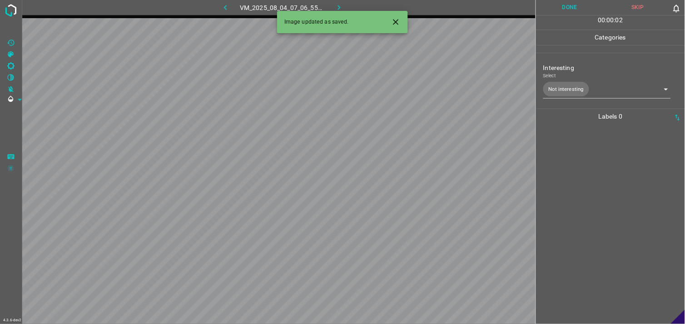
click at [580, 156] on div at bounding box center [611, 224] width 144 height 200
click at [590, 90] on body "4.3.6-dev2 VM_2025_08_06_20_04_53_219_00.gif Done Skip 0 00 : 00 : 04 Categorie…" at bounding box center [342, 162] width 685 height 324
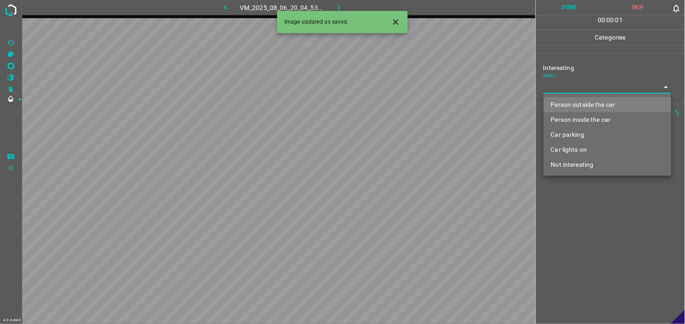
click at [591, 106] on li "Person outside the car" at bounding box center [608, 104] width 128 height 15
type input "Person outside the car"
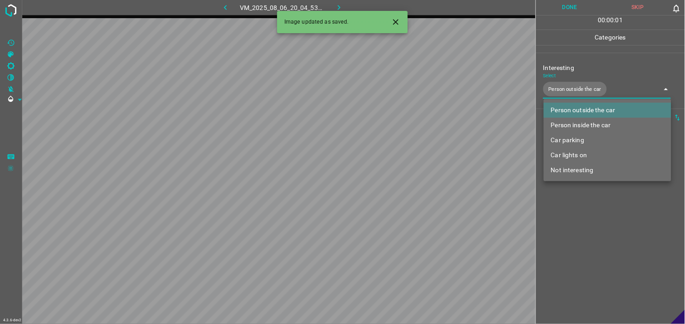
click at [580, 224] on div at bounding box center [342, 162] width 685 height 324
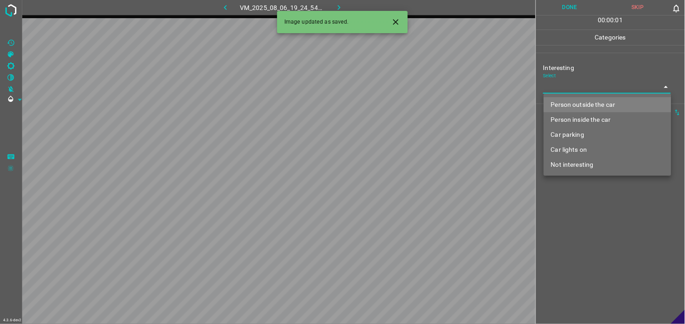
click at [579, 89] on body "4.3.6-dev2 VM_2025_08_06_19_24_54_399_07.gif Done Skip 0 00 : 00 : 01 Categorie…" at bounding box center [342, 162] width 685 height 324
click at [576, 130] on li "Car parking" at bounding box center [608, 134] width 128 height 15
type input "Car parking"
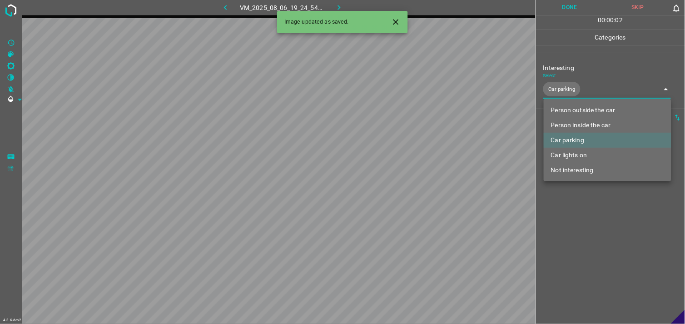
drag, startPoint x: 570, startPoint y: 224, endPoint x: 574, endPoint y: 189, distance: 34.8
click at [573, 224] on div at bounding box center [342, 162] width 685 height 324
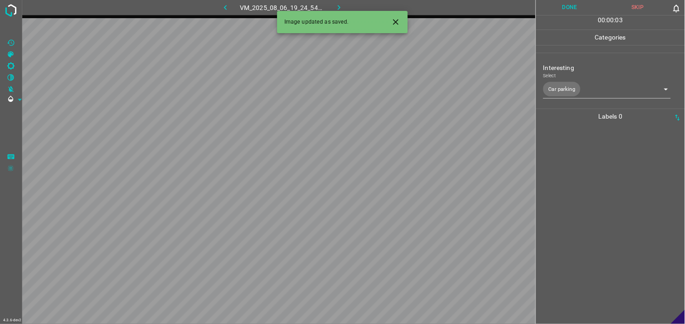
click at [575, 175] on div at bounding box center [611, 224] width 144 height 200
click at [573, 87] on body "4.3.6-dev2 VM_2025_08_04_07_31_33_097_00.gif Done Skip 0 00 : 00 : 05 Categorie…" at bounding box center [342, 162] width 685 height 324
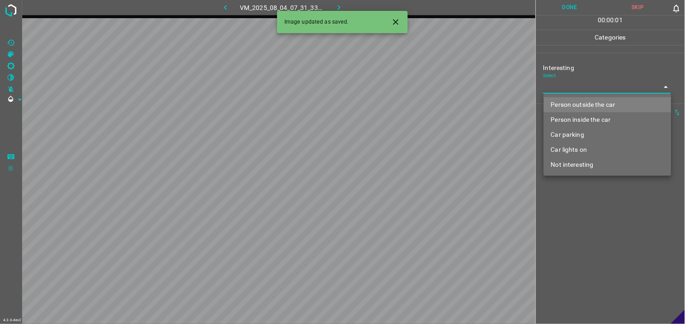
click at [584, 98] on li "Person outside the car" at bounding box center [608, 104] width 128 height 15
type input "Person outside the car"
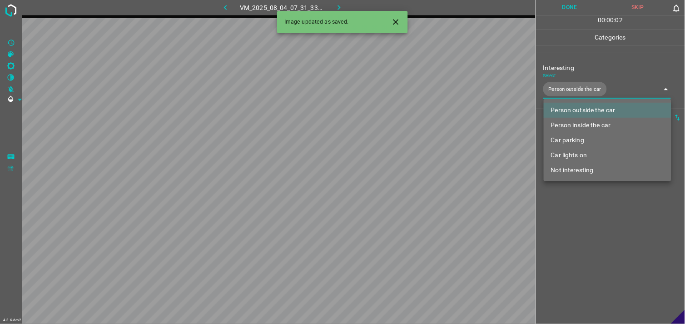
click at [582, 230] on div at bounding box center [342, 162] width 685 height 324
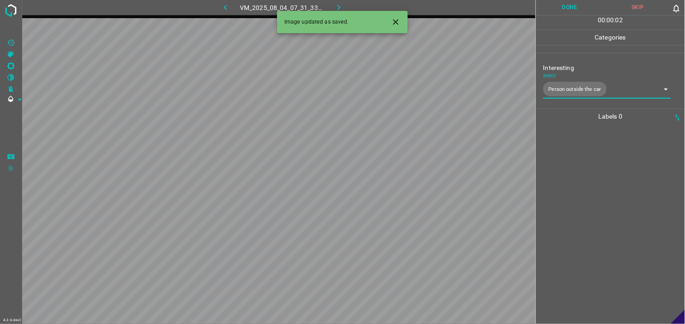
click at [584, 210] on div at bounding box center [611, 224] width 144 height 200
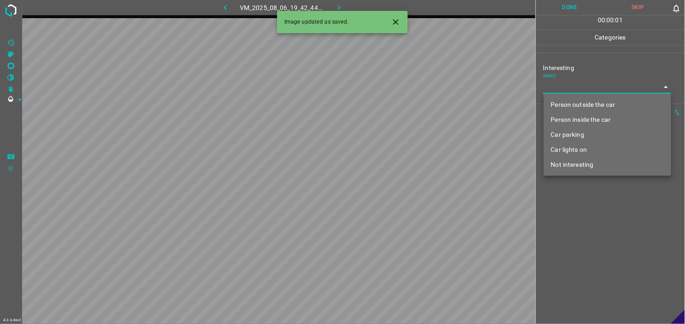
click at [573, 87] on body "4.3.6-dev2 VM_2025_08_06_19_42_44_370_03.gif Done Skip 0 00 : 00 : 01 Categorie…" at bounding box center [342, 162] width 685 height 324
click at [573, 102] on li "Person outside the car" at bounding box center [608, 104] width 128 height 15
type input "Person outside the car"
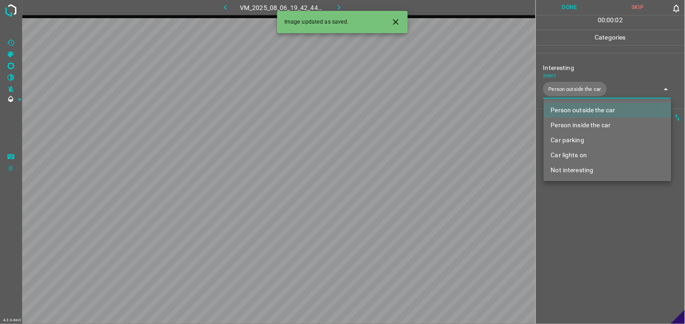
click at [580, 224] on div at bounding box center [342, 162] width 685 height 324
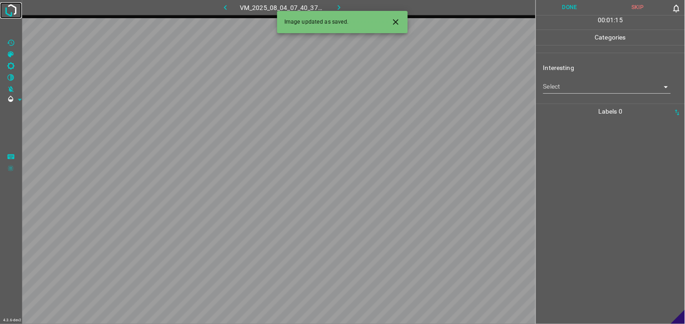
click at [11, 7] on img at bounding box center [11, 10] width 16 height 16
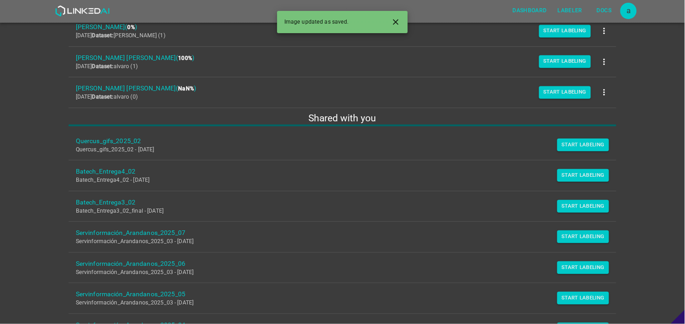
scroll to position [200, 0]
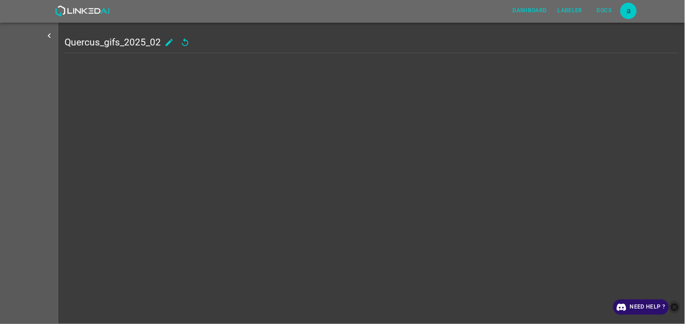
click at [675, 309] on icon "close-help" at bounding box center [675, 307] width 8 height 8
